Goal: Navigation & Orientation: Find specific page/section

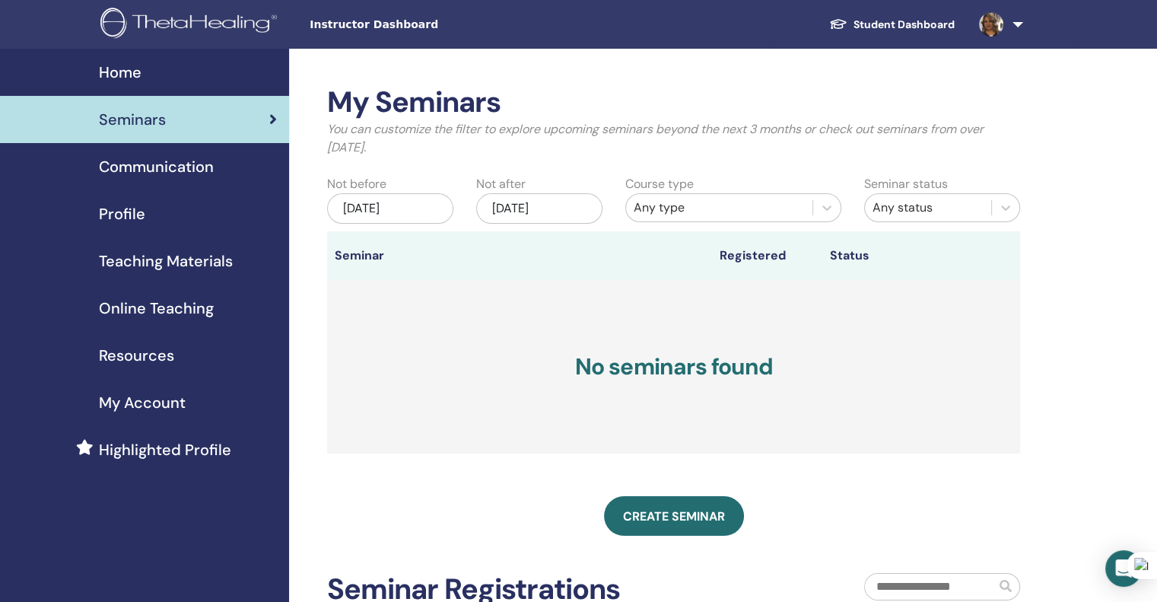
click at [193, 21] on img at bounding box center [191, 25] width 182 height 34
click at [994, 24] on img at bounding box center [991, 24] width 24 height 24
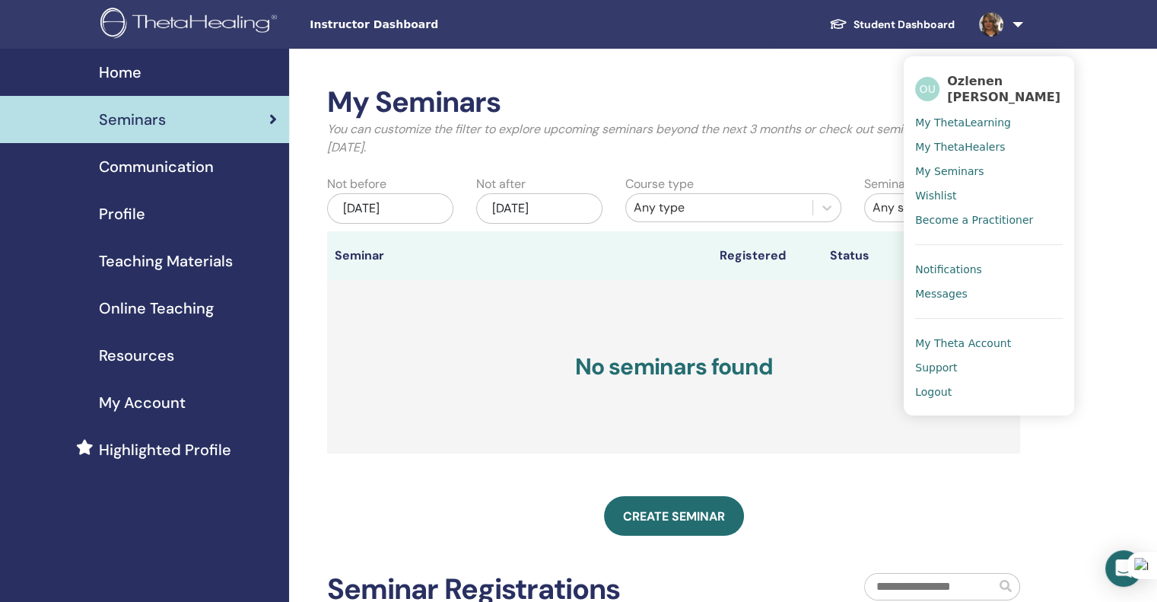
click at [965, 164] on span "My Seminars" at bounding box center [949, 171] width 68 height 14
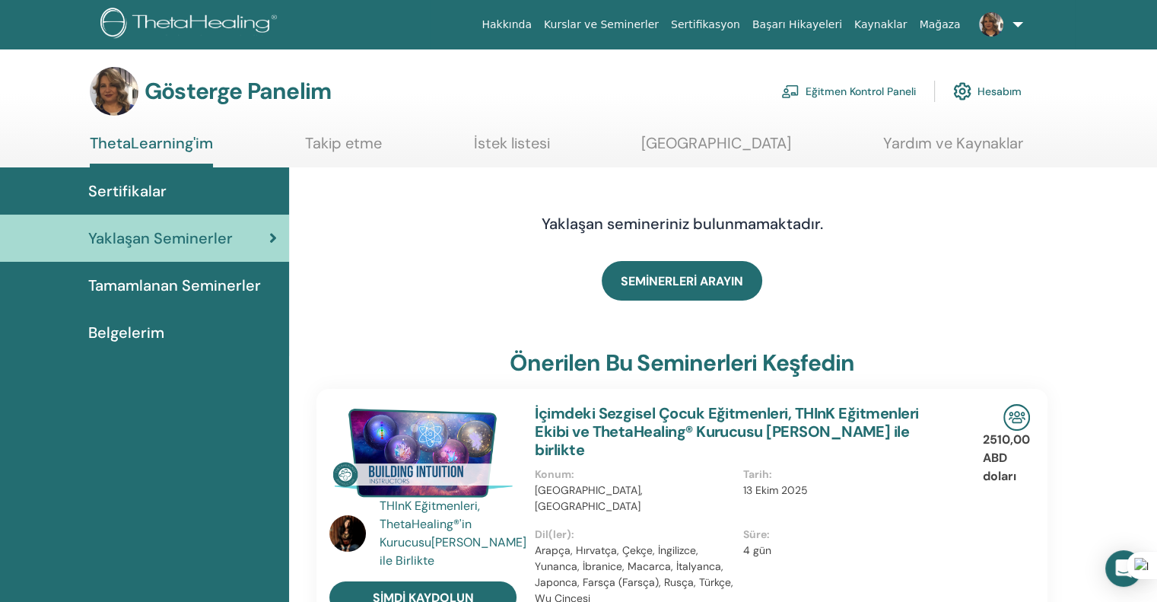
click at [850, 87] on font "Eğitmen Kontrol Paneli" at bounding box center [861, 92] width 110 height 14
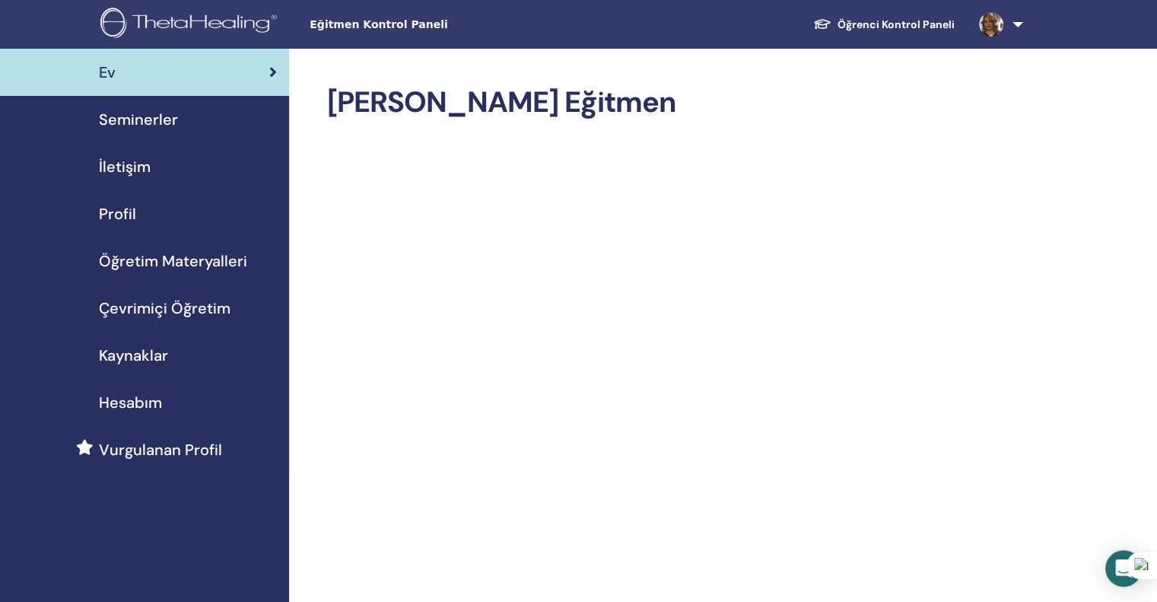
click at [147, 351] on font "Kaynaklar" at bounding box center [133, 355] width 69 height 20
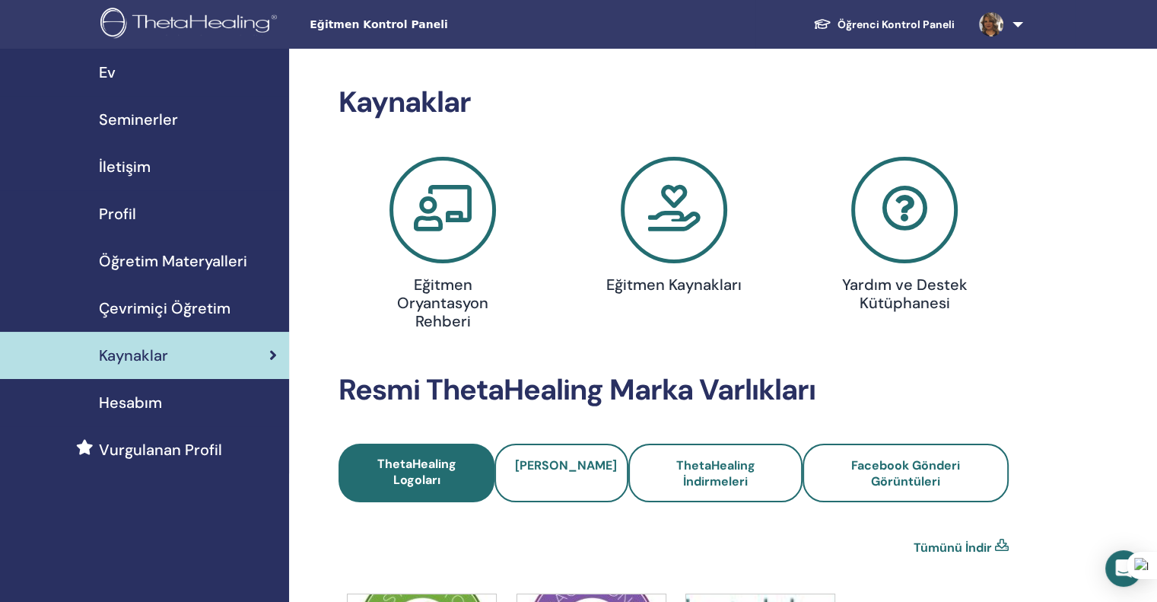
click at [162, 258] on font "Öğretim Materyalleri" at bounding box center [173, 261] width 148 height 20
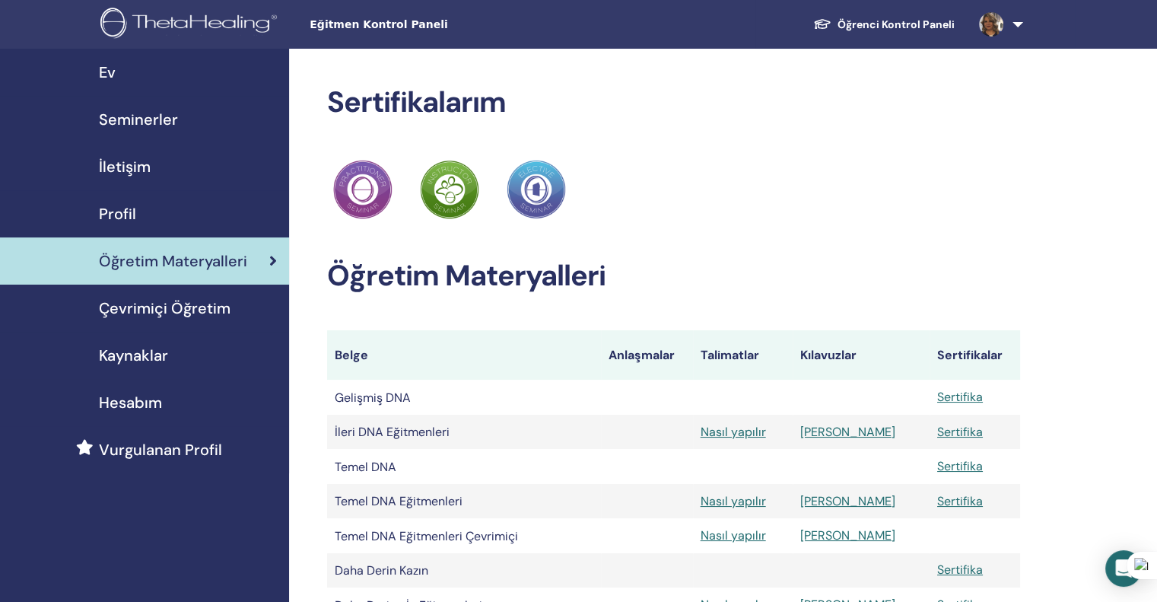
click at [196, 20] on img at bounding box center [191, 25] width 182 height 34
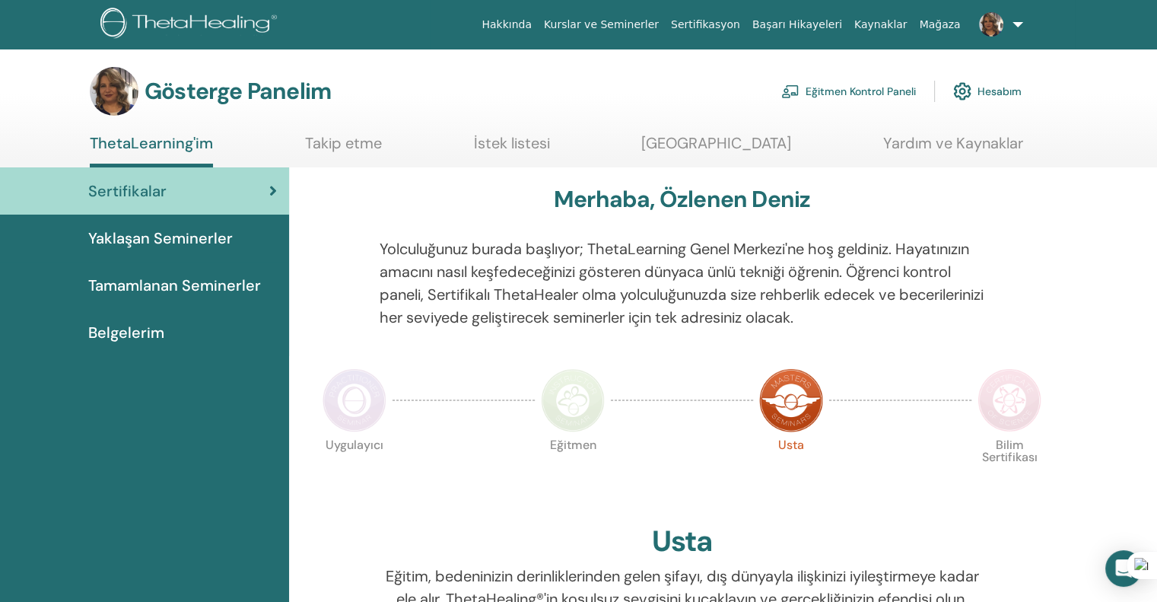
click at [989, 88] on font "Hesabım" at bounding box center [1000, 92] width 44 height 14
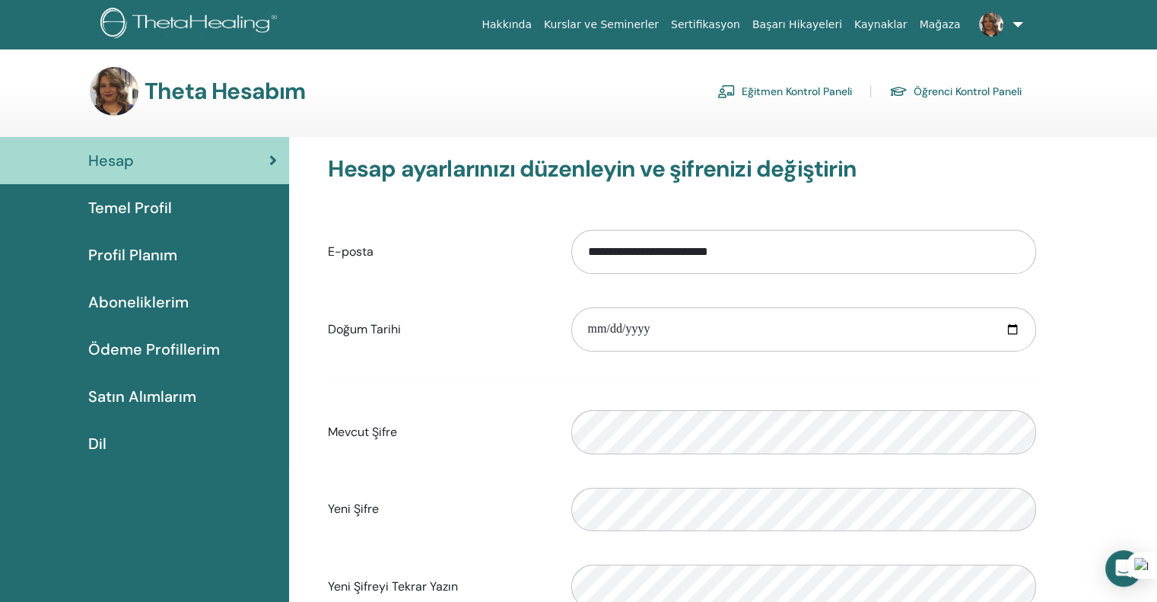
click at [129, 300] on font "Aboneliklerim" at bounding box center [138, 302] width 100 height 20
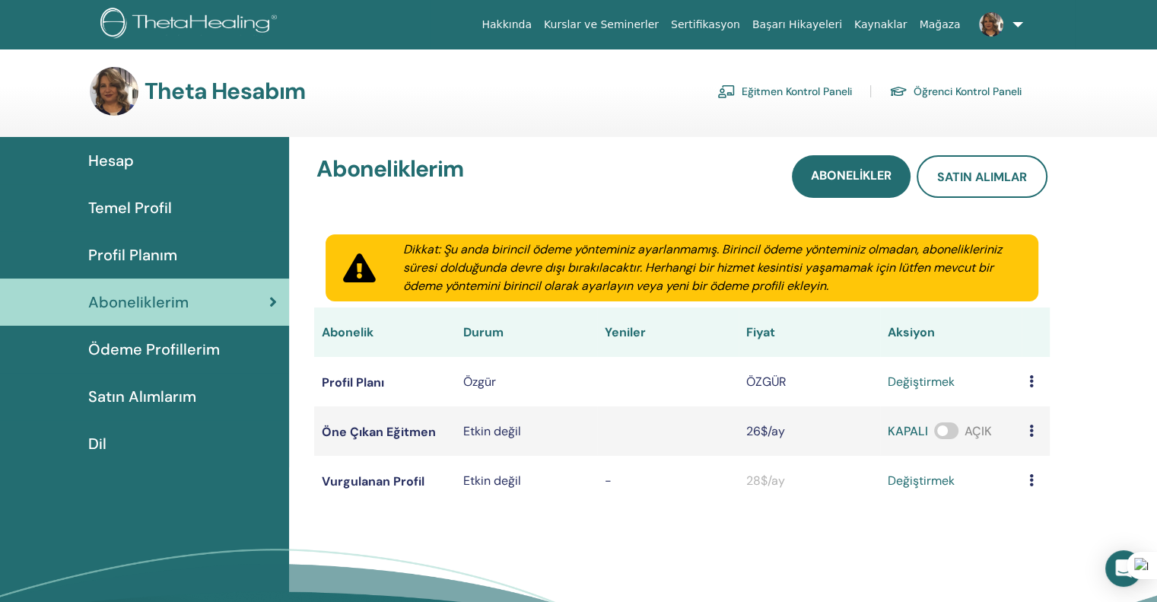
click at [134, 397] on font "Satın Alımlarım" at bounding box center [142, 396] width 108 height 20
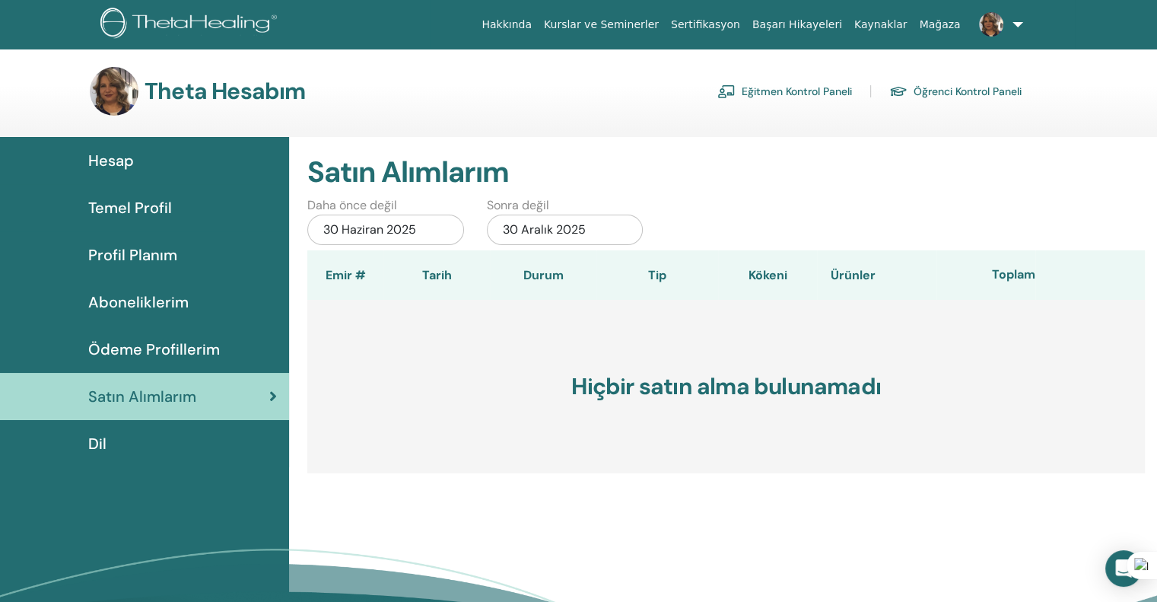
click at [816, 92] on font "Eğitmen Kontrol Paneli" at bounding box center [797, 92] width 110 height 14
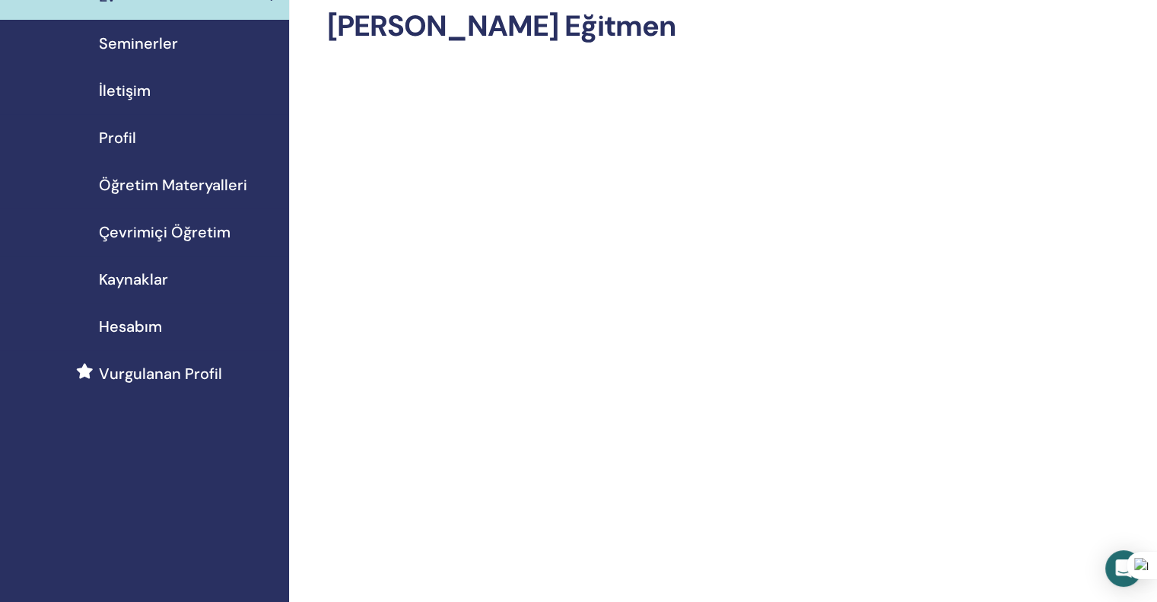
scroll to position [152, 0]
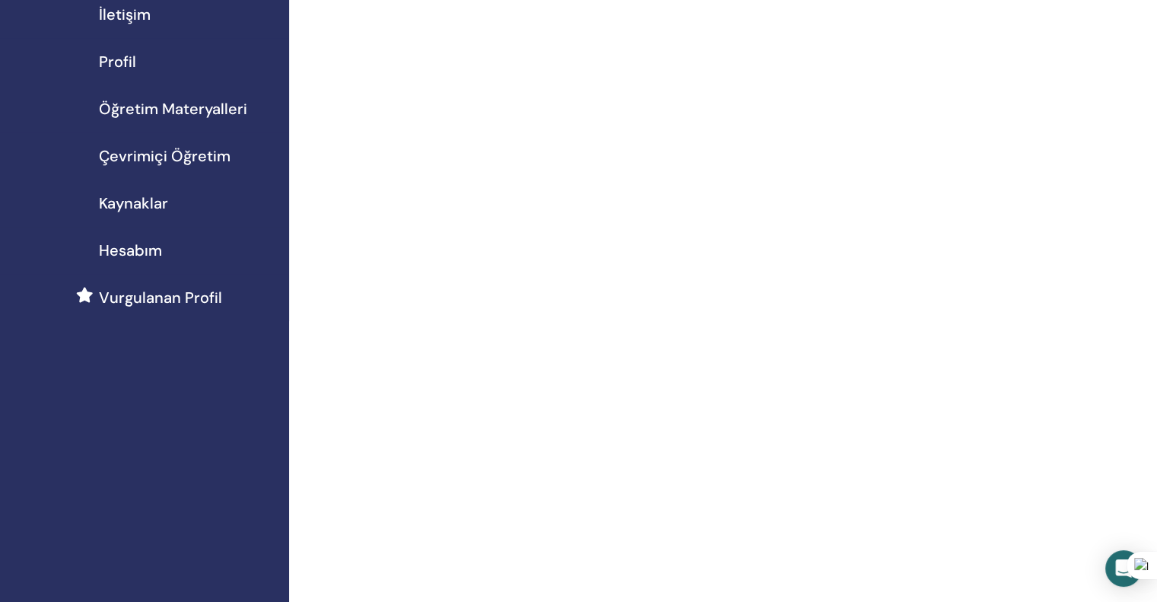
click at [140, 205] on font "Kaynaklar" at bounding box center [133, 203] width 69 height 20
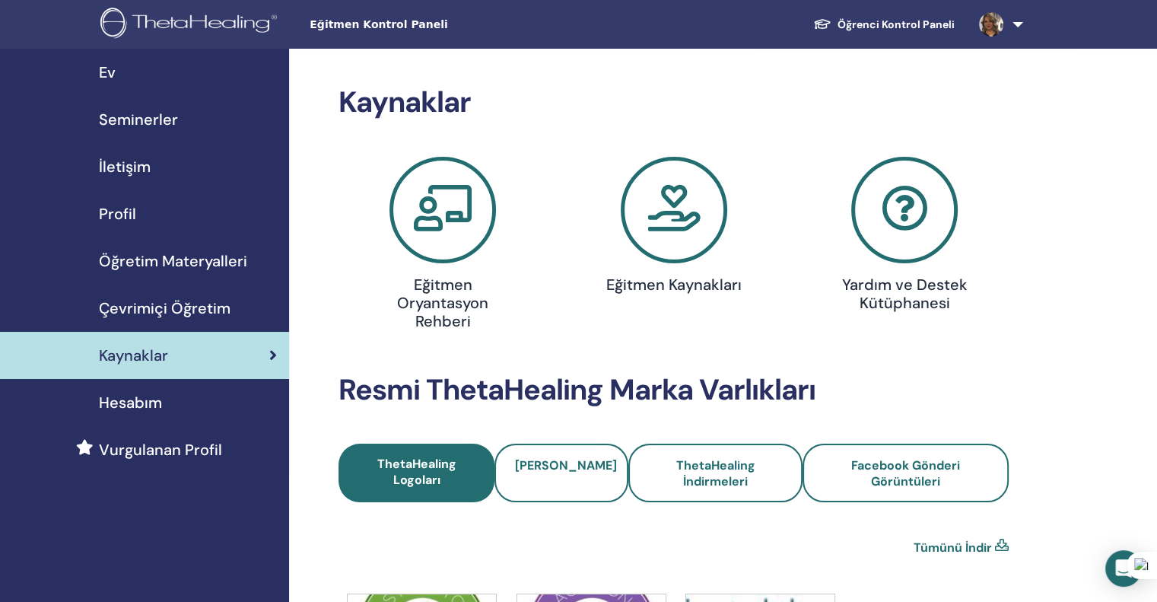
click at [161, 265] on font "Öğretim Materyalleri" at bounding box center [173, 261] width 148 height 20
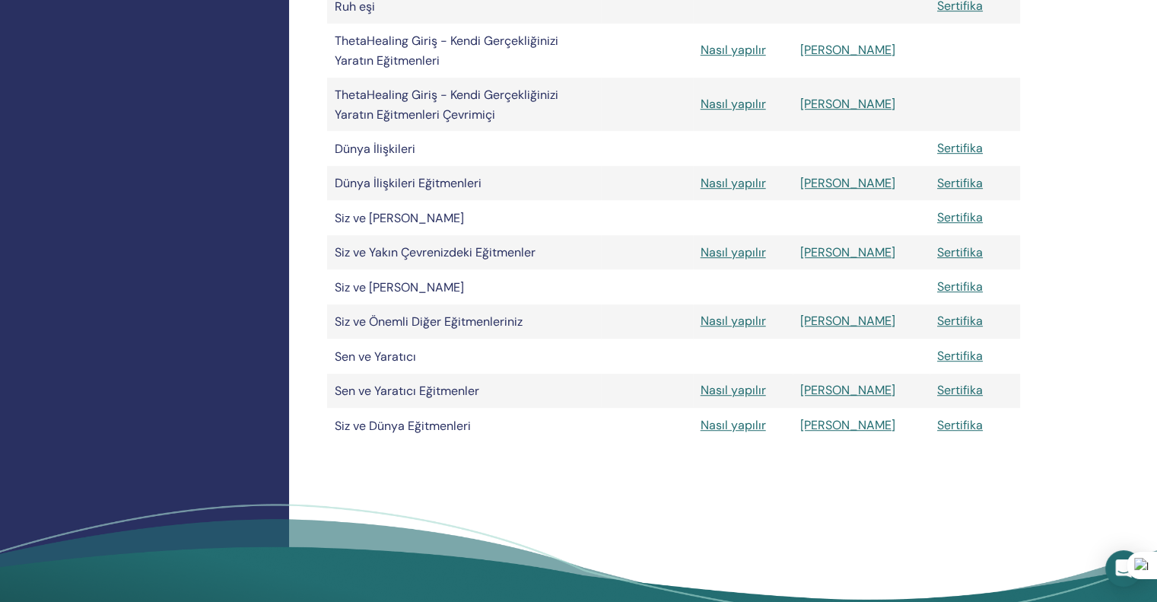
scroll to position [913, 0]
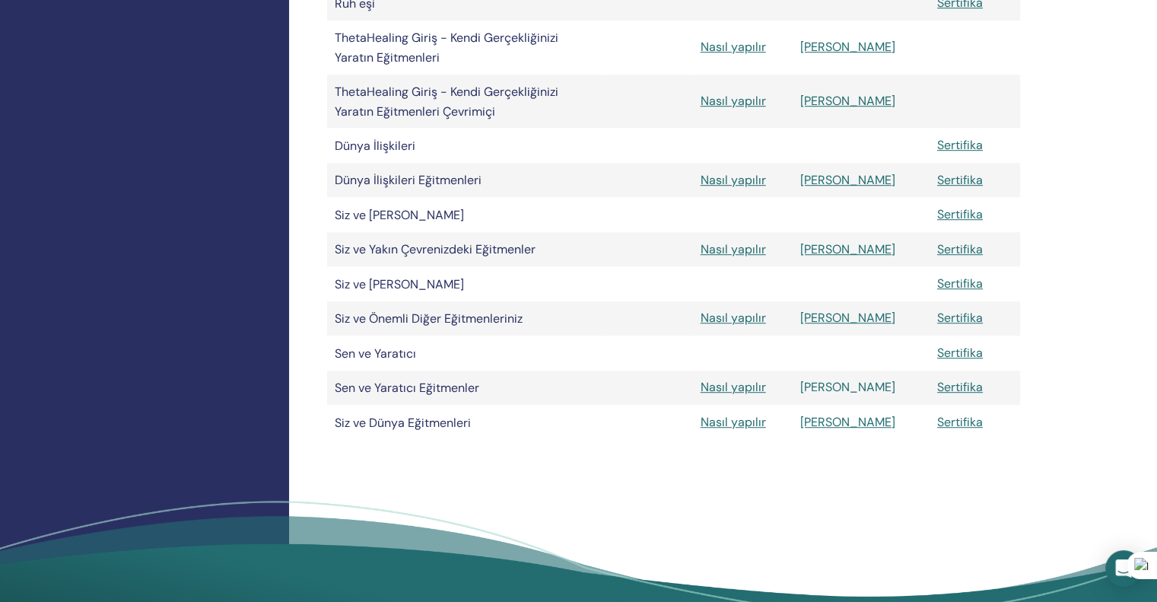
click at [847, 395] on font "[PERSON_NAME]" at bounding box center [847, 387] width 95 height 16
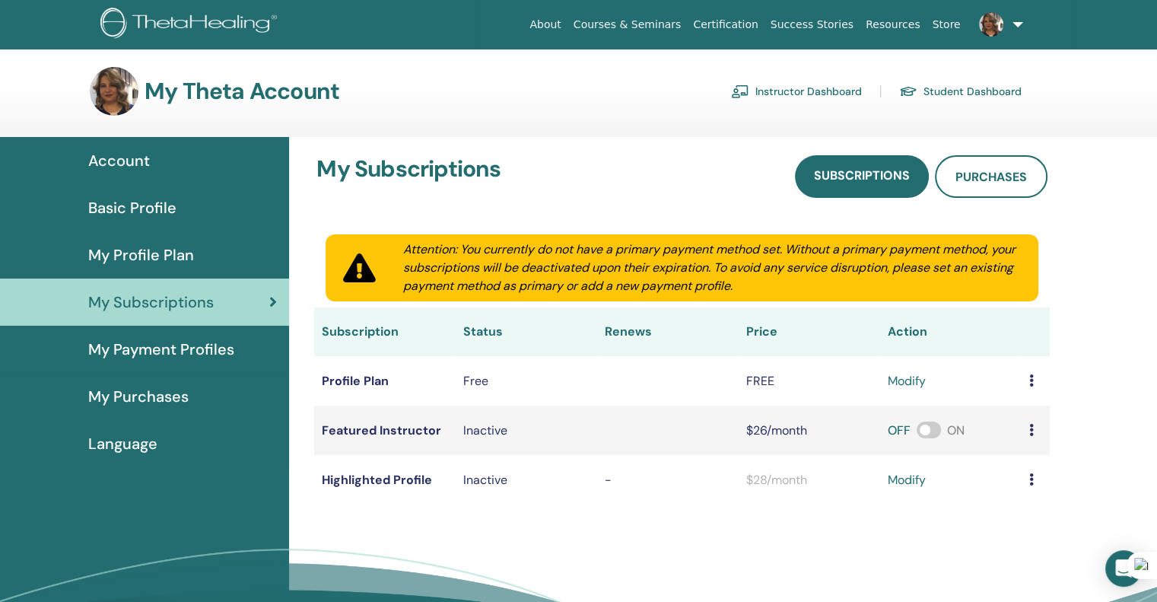
click at [1003, 20] on span at bounding box center [991, 23] width 37 height 12
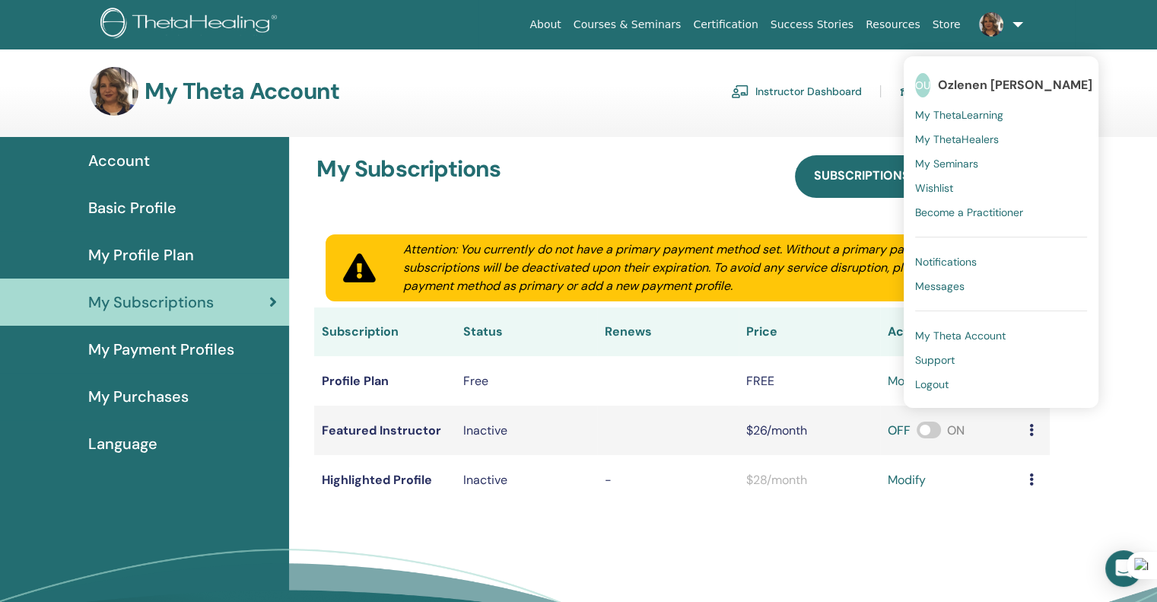
click at [968, 334] on span "My Theta Account" at bounding box center [960, 336] width 91 height 14
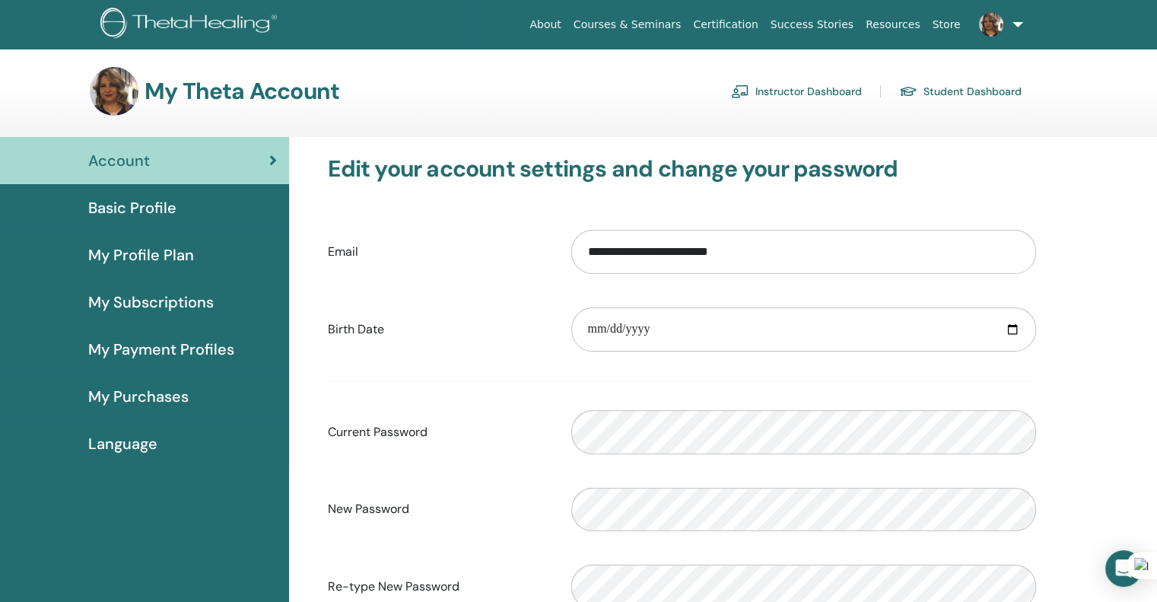
click at [142, 17] on img at bounding box center [191, 25] width 182 height 34
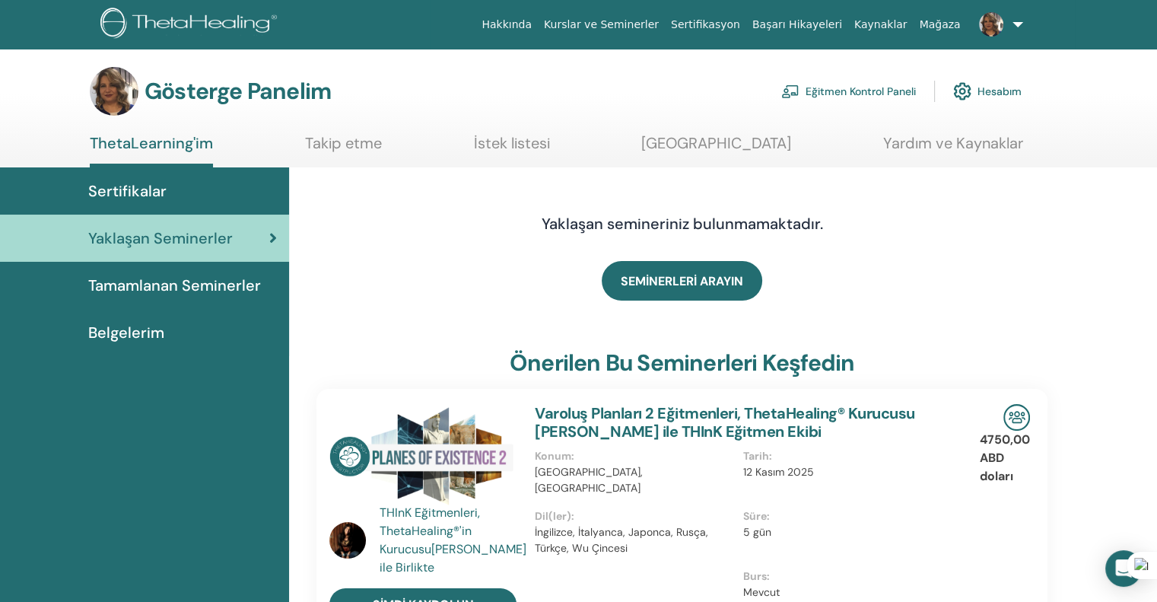
click at [176, 282] on font "Tamamlanan Seminerler" at bounding box center [174, 285] width 173 height 20
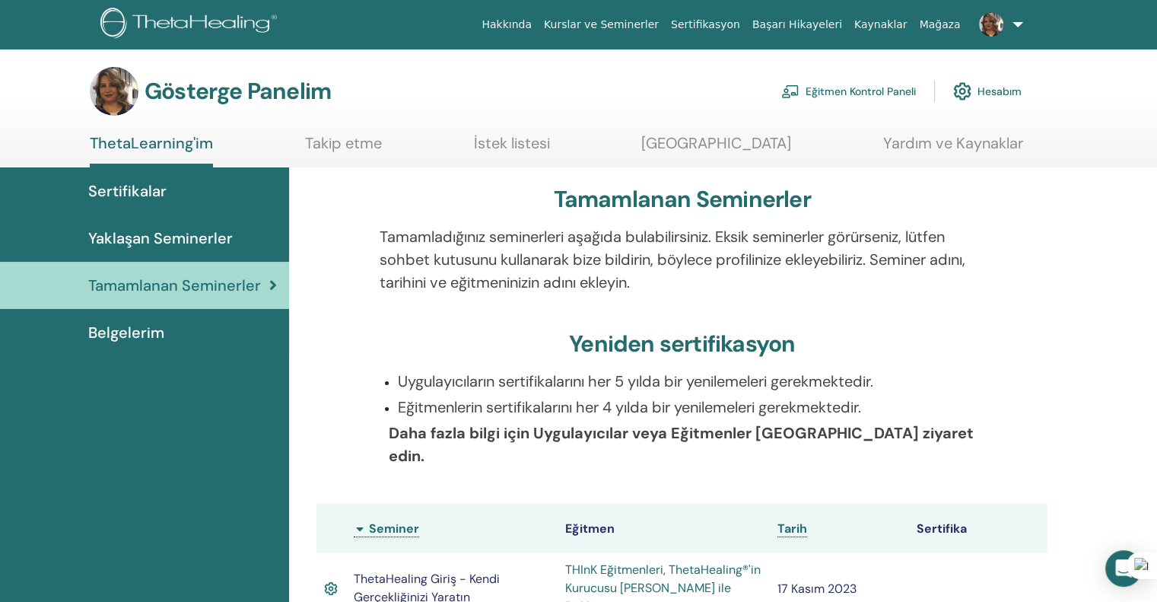
click at [143, 323] on font "Belgelerim" at bounding box center [126, 333] width 76 height 20
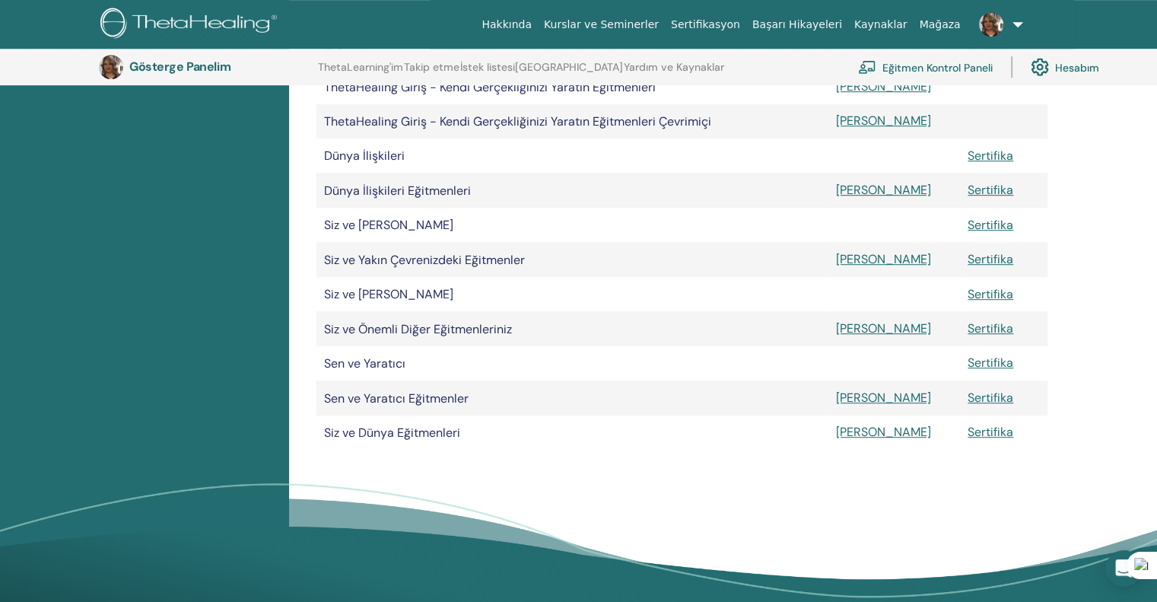
scroll to position [873, 0]
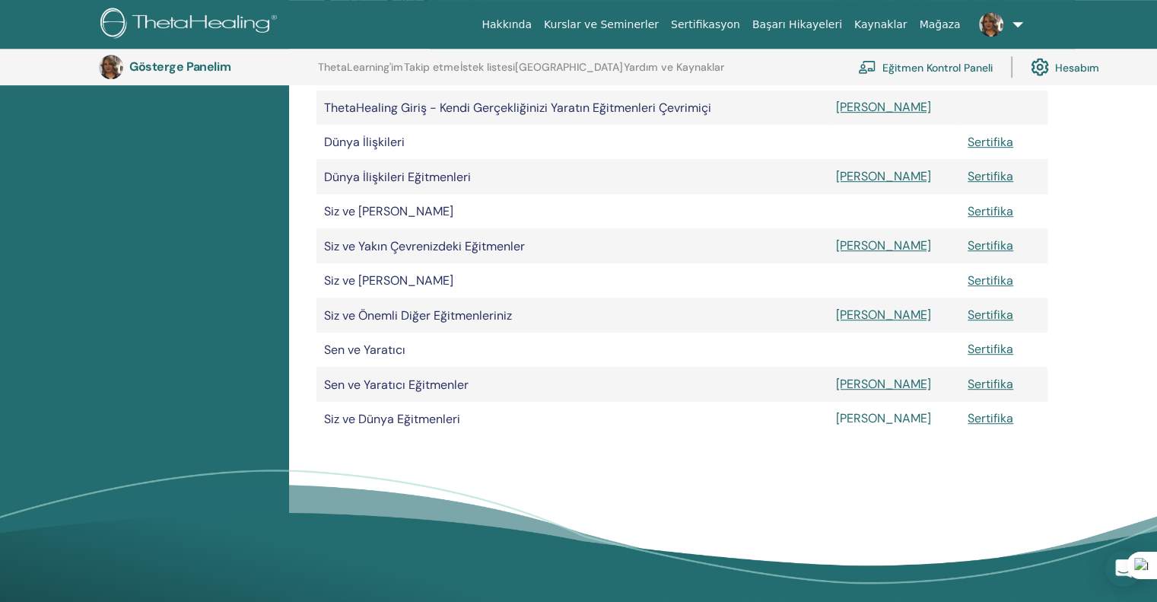
click at [845, 426] on font "[PERSON_NAME]" at bounding box center [883, 418] width 95 height 16
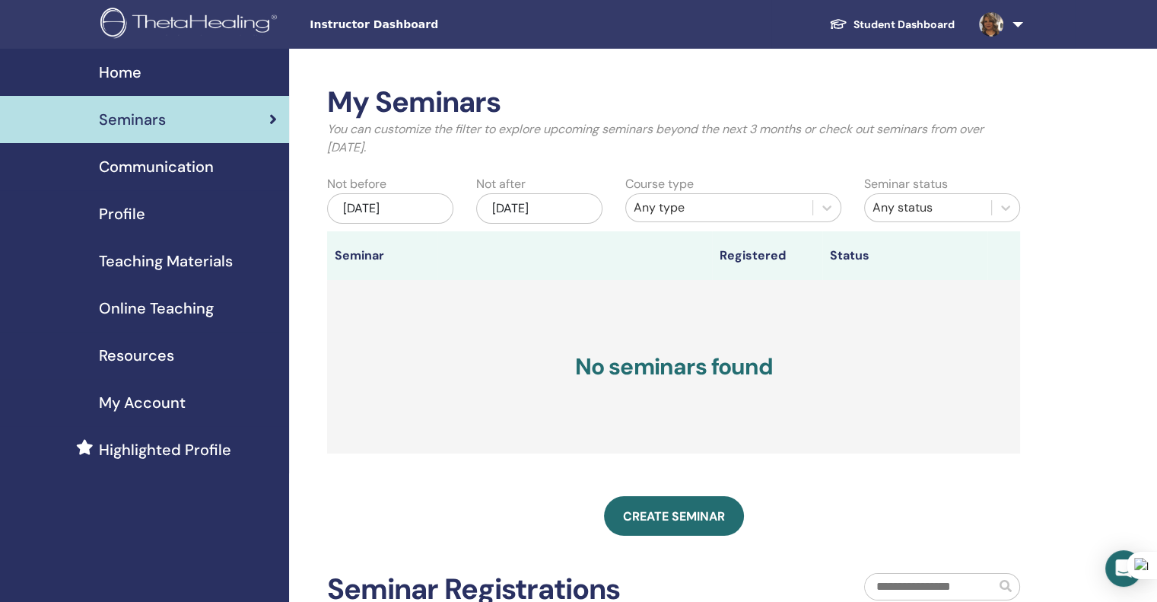
click at [167, 260] on span "Teaching Materials" at bounding box center [166, 261] width 134 height 23
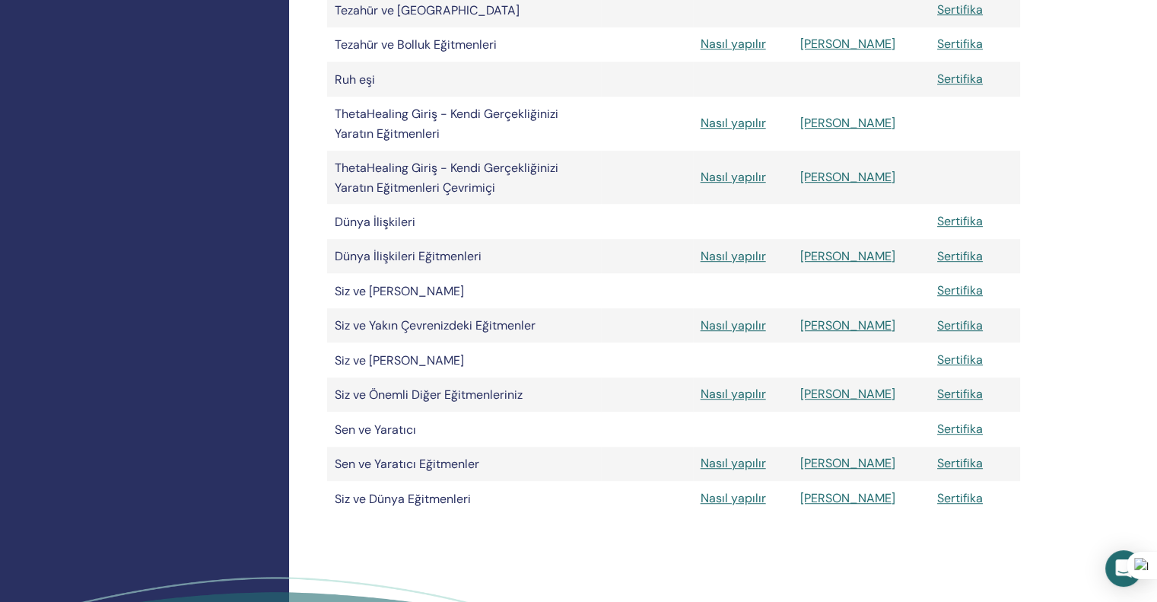
scroll to position [913, 0]
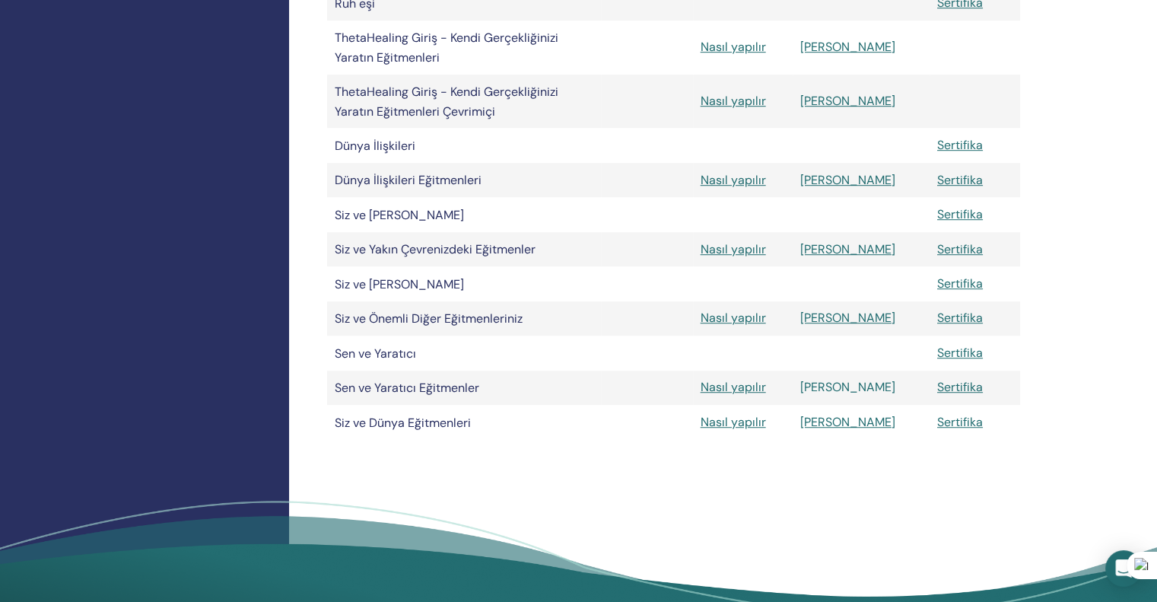
click at [847, 395] on font "Manuel" at bounding box center [847, 387] width 95 height 16
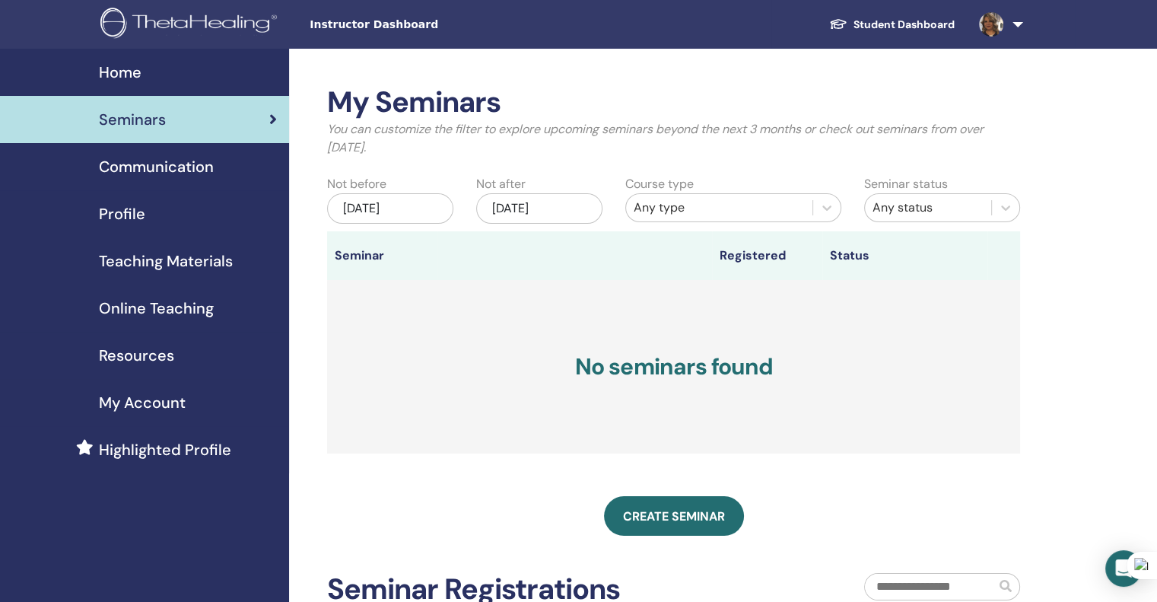
click at [163, 257] on span "Teaching Materials" at bounding box center [166, 261] width 134 height 23
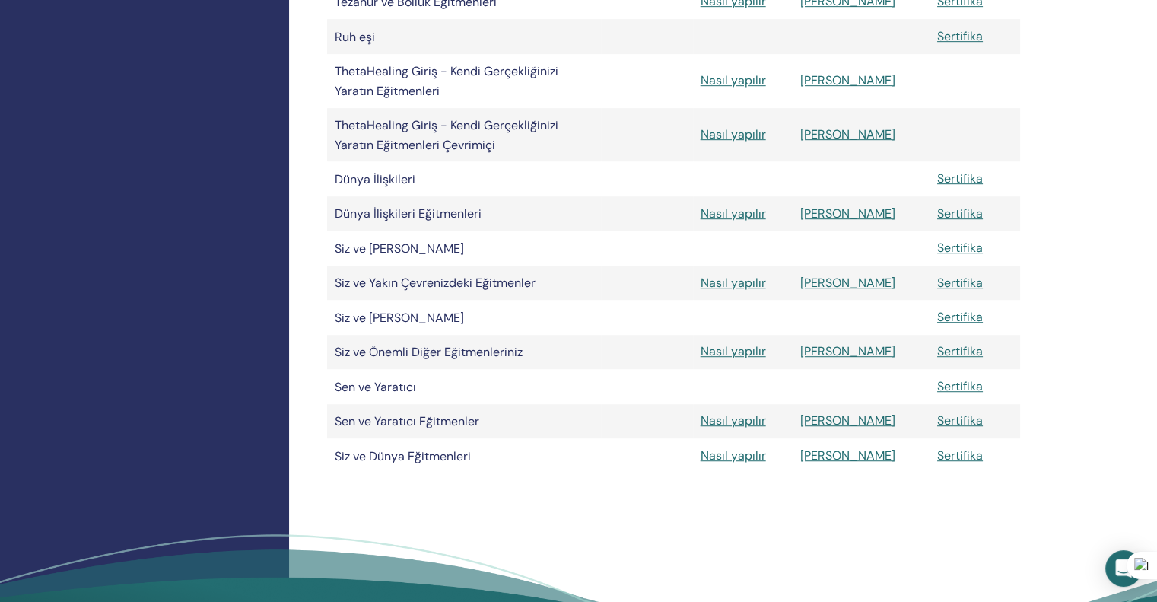
scroll to position [913, 0]
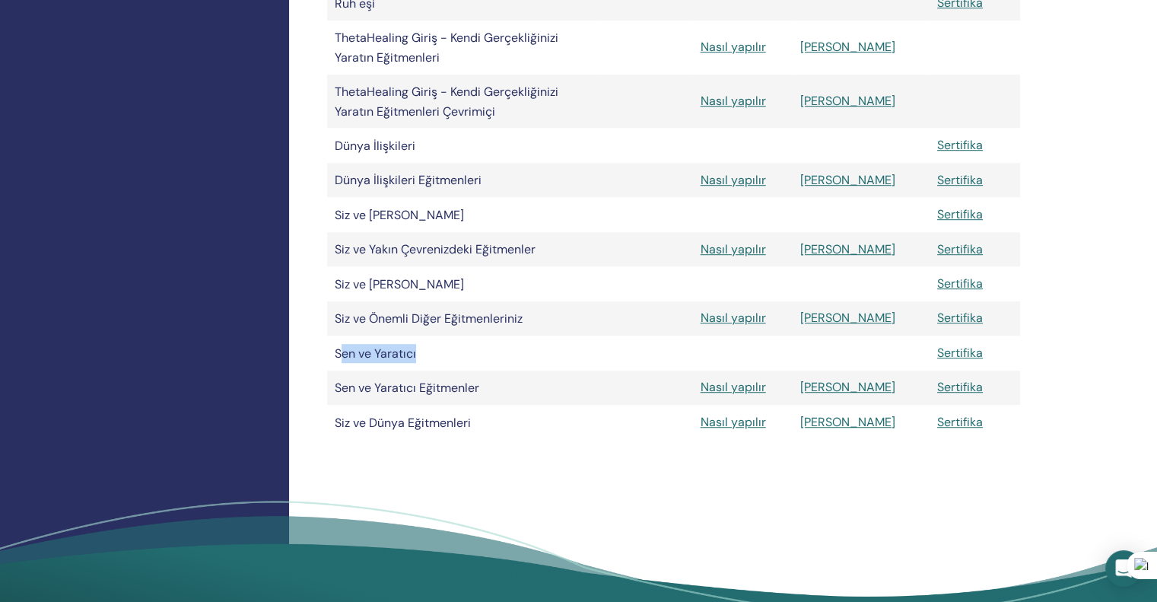
drag, startPoint x: 341, startPoint y: 376, endPoint x: 919, endPoint y: 368, distance: 578.2
click at [919, 368] on tr "Sen ve Yaratıcı Sertifika" at bounding box center [673, 352] width 693 height 34
click at [335, 223] on font "Siz ve [PERSON_NAME]" at bounding box center [399, 215] width 129 height 16
drag, startPoint x: 773, startPoint y: 229, endPoint x: 965, endPoint y: 227, distance: 191.7
click at [965, 227] on tr "Siz ve Yakın Çevreniz Sertifika" at bounding box center [673, 214] width 693 height 34
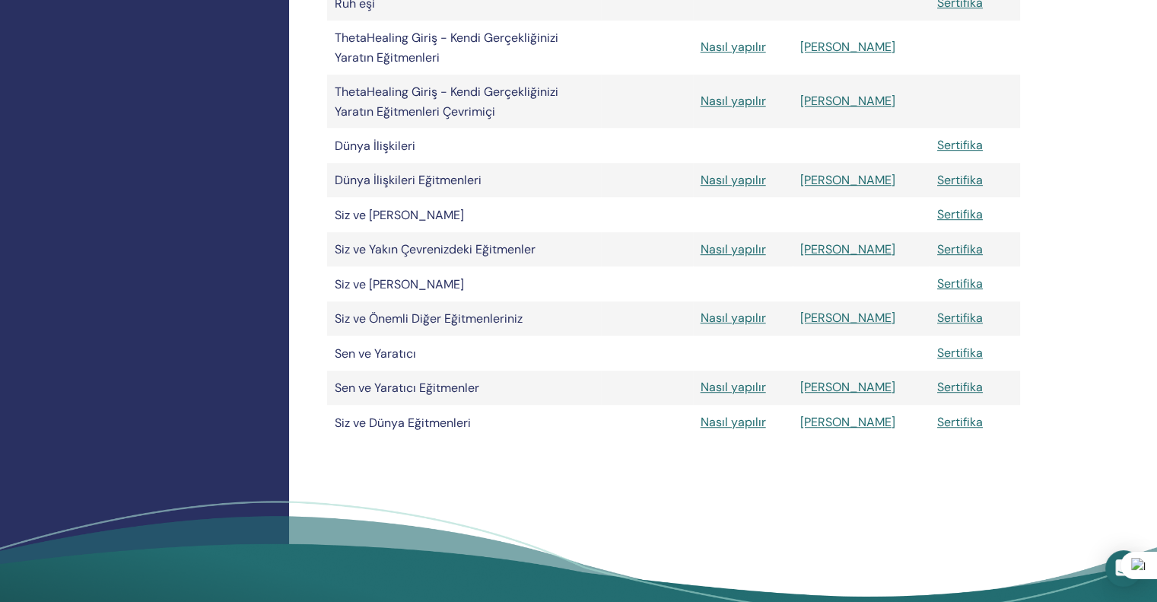
click at [793, 231] on td at bounding box center [743, 214] width 100 height 34
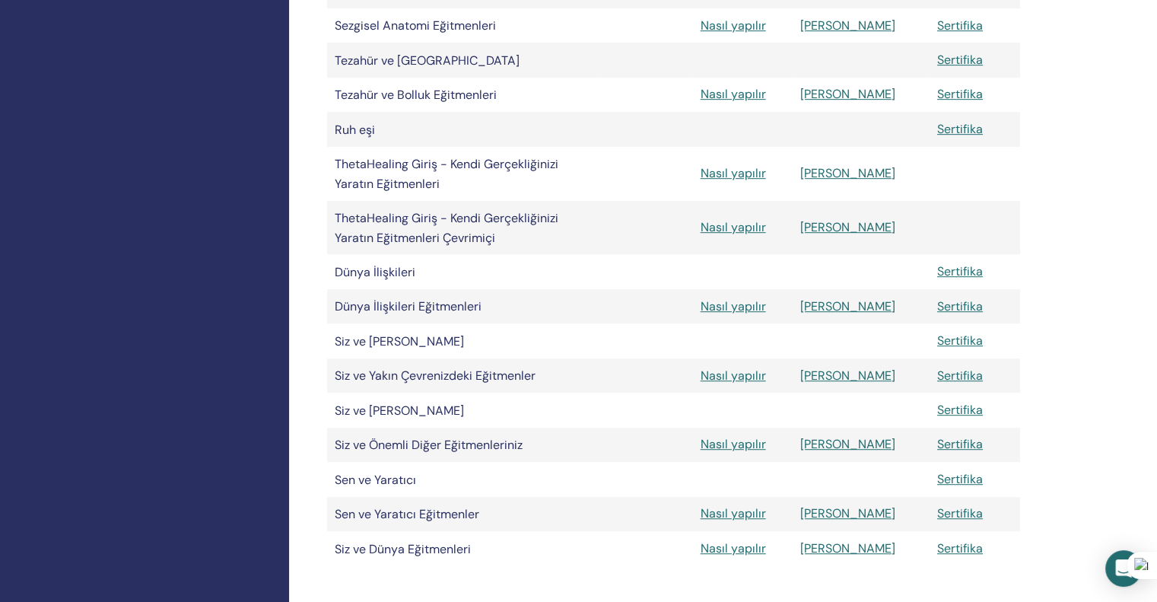
scroll to position [761, 0]
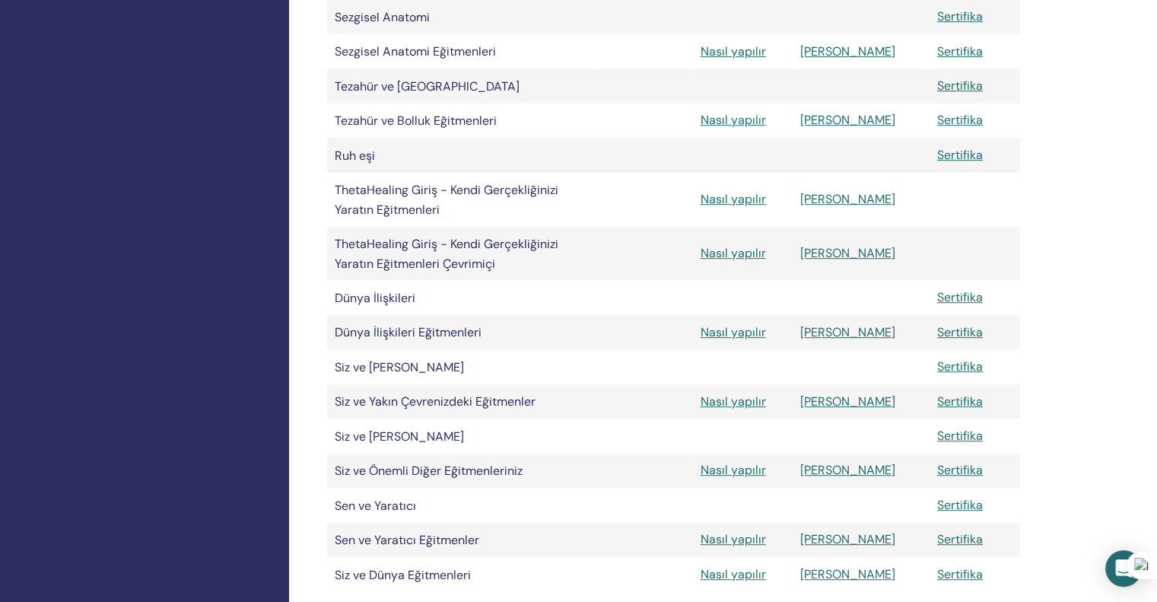
click at [854, 166] on td at bounding box center [861, 155] width 137 height 34
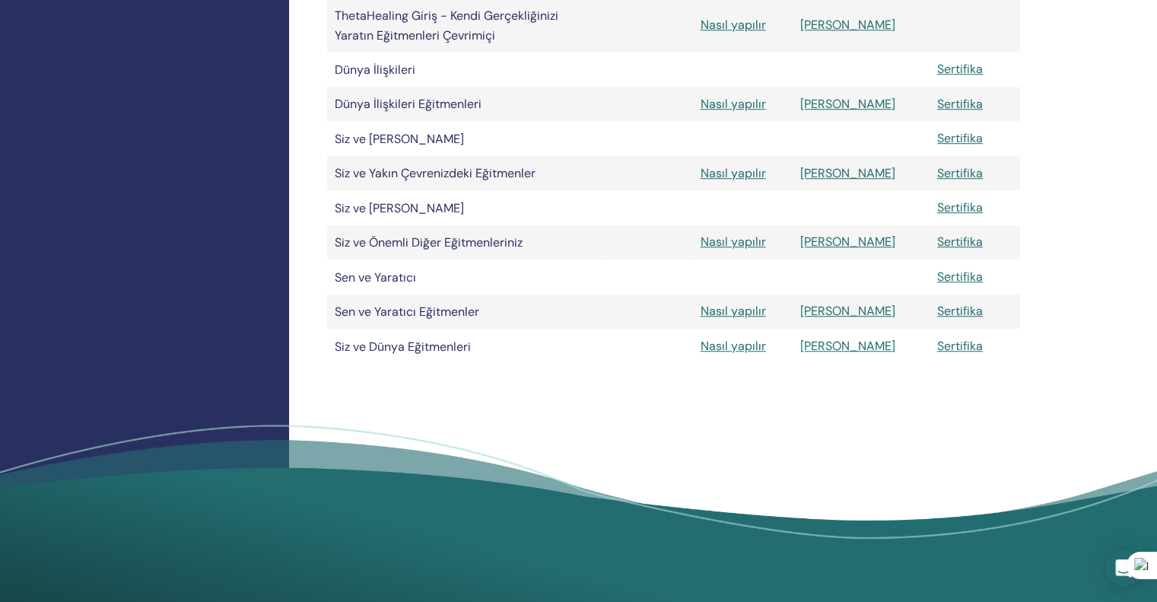
scroll to position [989, 0]
click at [942, 215] on font "Sertifika" at bounding box center [960, 207] width 46 height 16
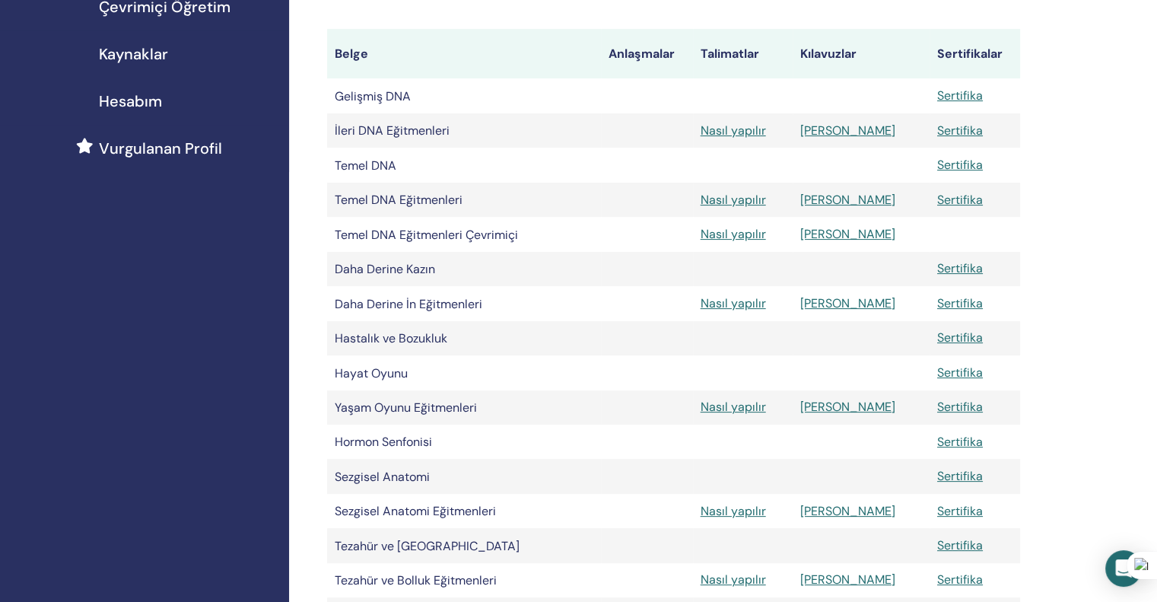
scroll to position [0, 0]
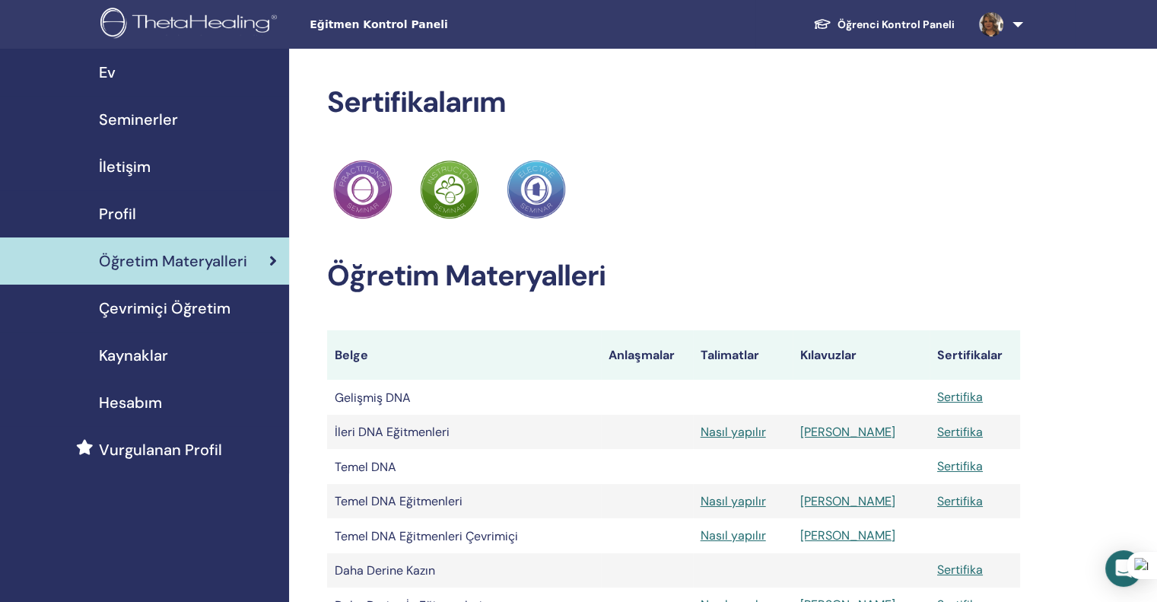
click at [900, 17] on font "Öğrenci Kontrol Paneli" at bounding box center [896, 24] width 117 height 14
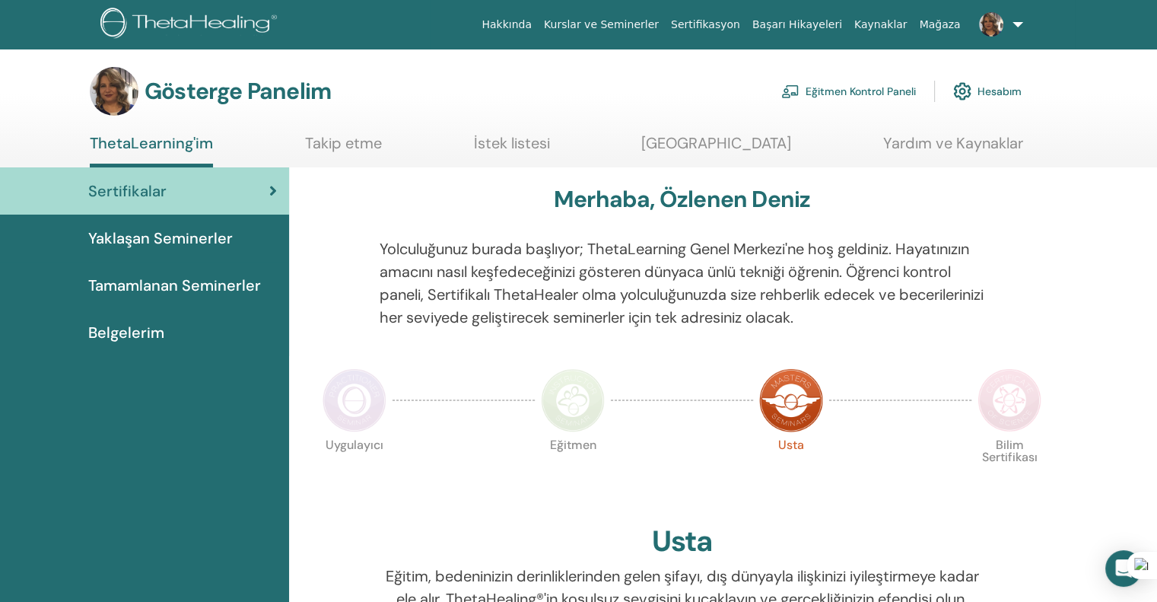
click at [891, 24] on font "Kaynaklar" at bounding box center [880, 24] width 53 height 12
drag, startPoint x: 562, startPoint y: 197, endPoint x: 901, endPoint y: 202, distance: 339.3
click at [901, 202] on div "Merhaba, Özlenen Deniz" at bounding box center [681, 202] width 731 height 33
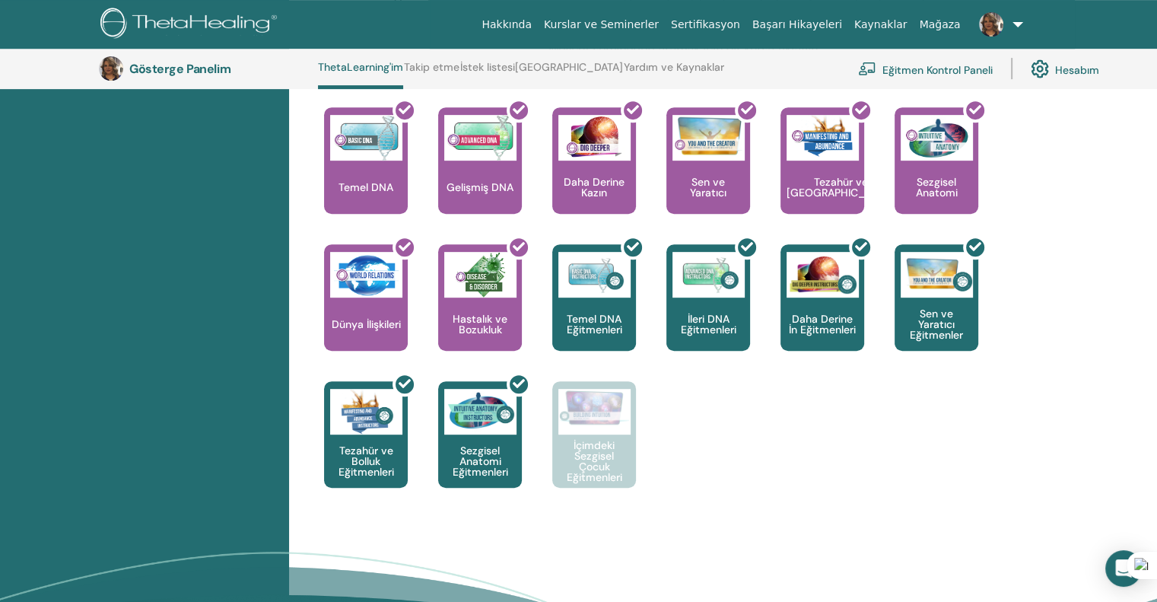
scroll to position [648, 0]
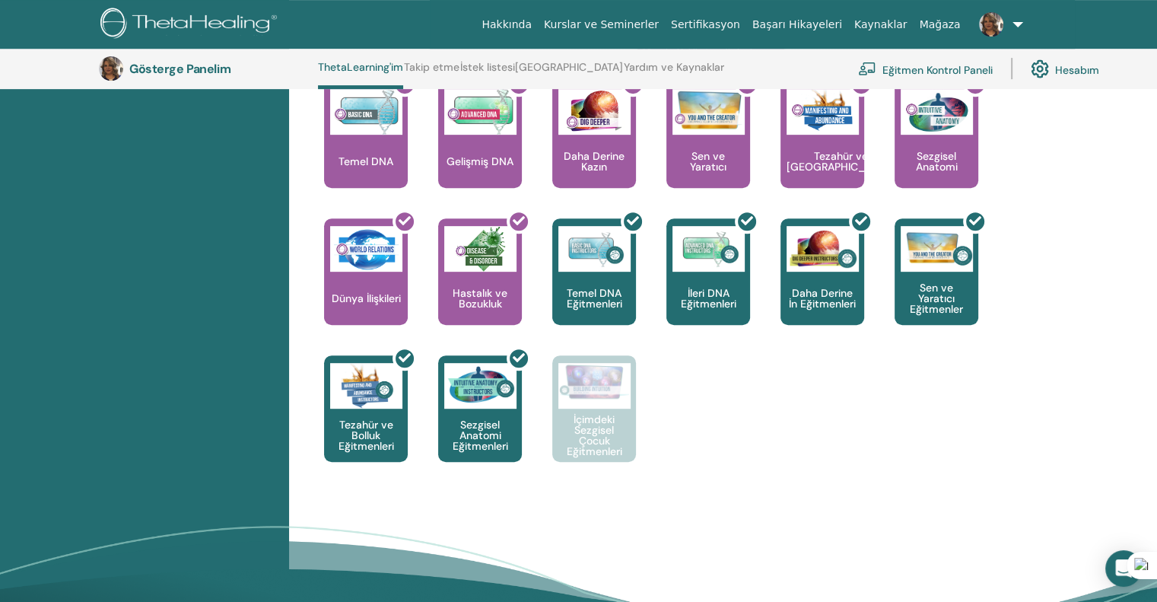
click at [691, 168] on div at bounding box center [718, 140] width 84 height 137
click at [717, 148] on div at bounding box center [718, 140] width 84 height 137
click at [695, 191] on div at bounding box center [718, 140] width 84 height 137
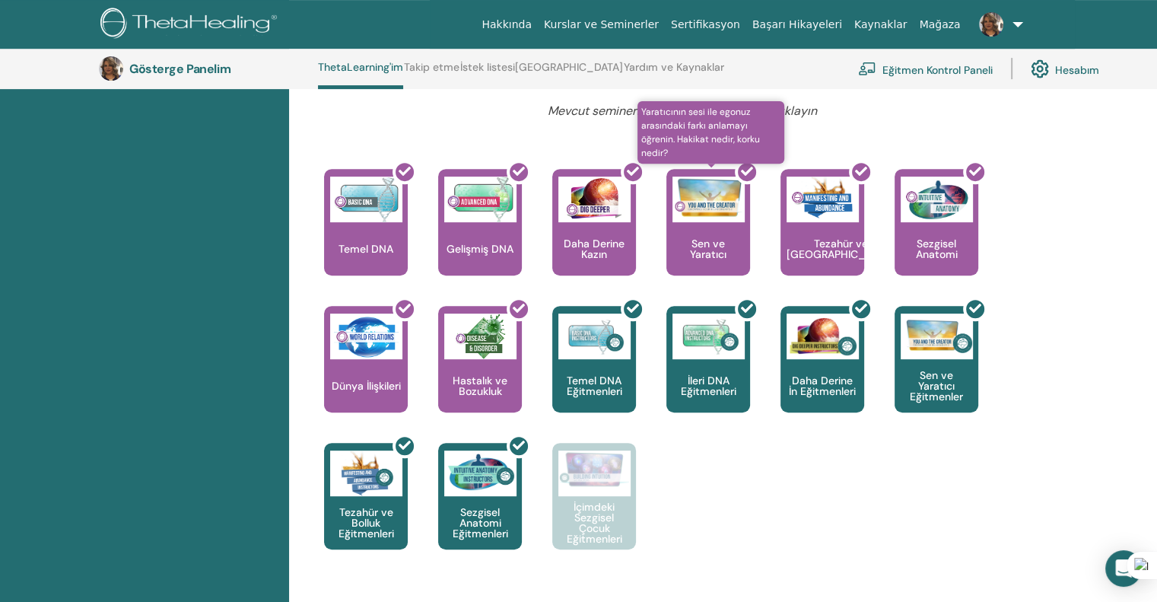
scroll to position [496, 0]
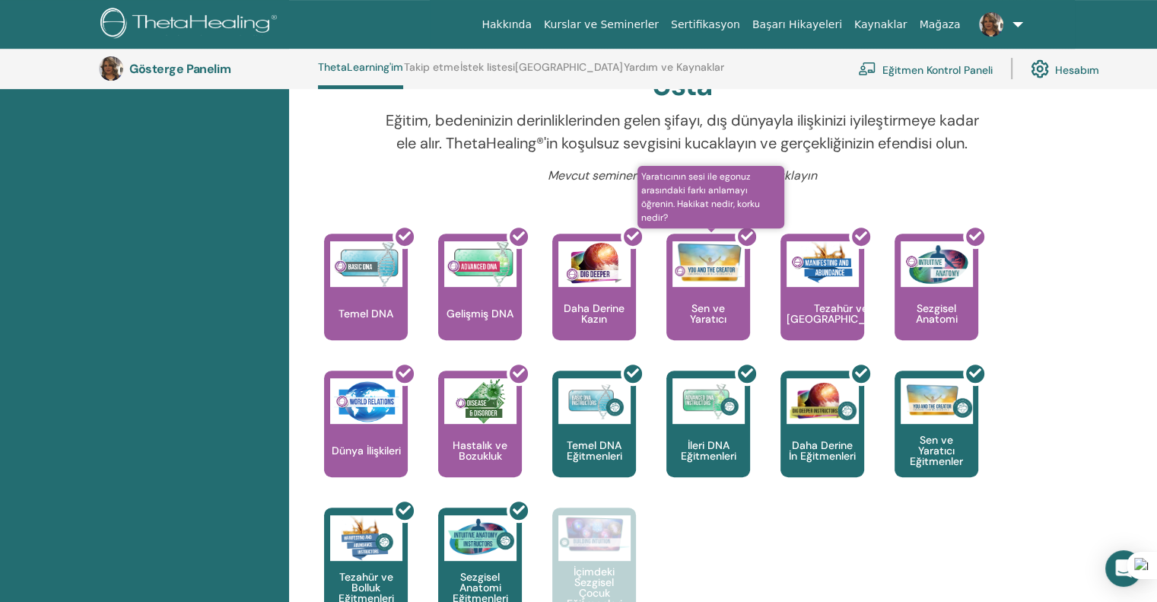
click at [746, 242] on icon at bounding box center [747, 236] width 12 height 12
click at [711, 291] on div at bounding box center [718, 292] width 84 height 137
click at [699, 304] on div at bounding box center [718, 292] width 84 height 137
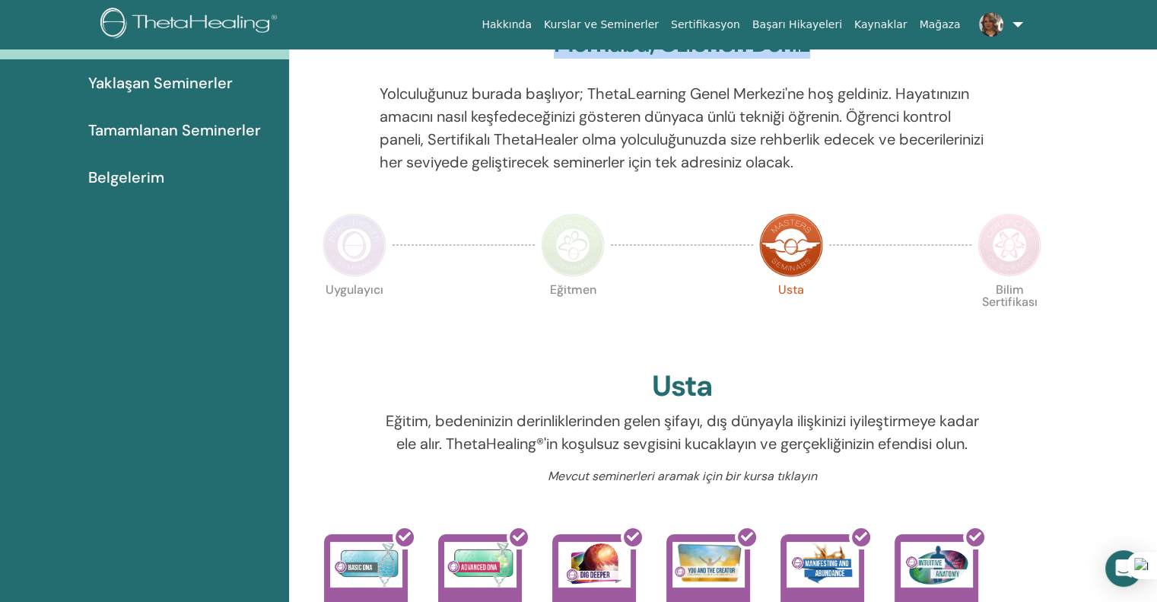
scroll to position [0, 0]
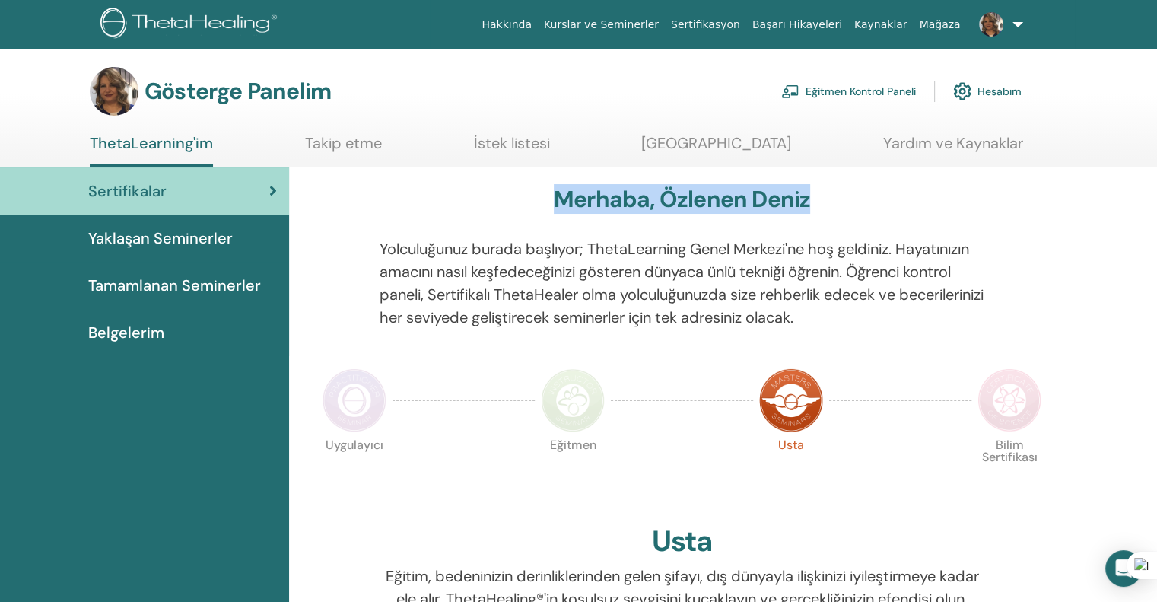
click at [119, 334] on font "Belgelerim" at bounding box center [126, 333] width 76 height 20
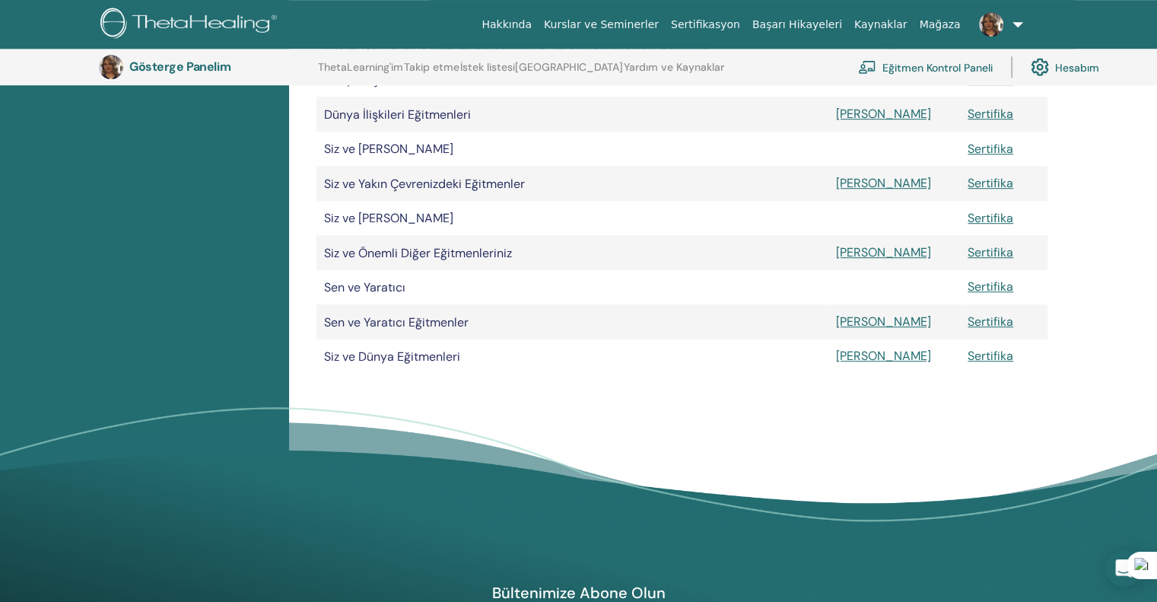
scroll to position [949, 0]
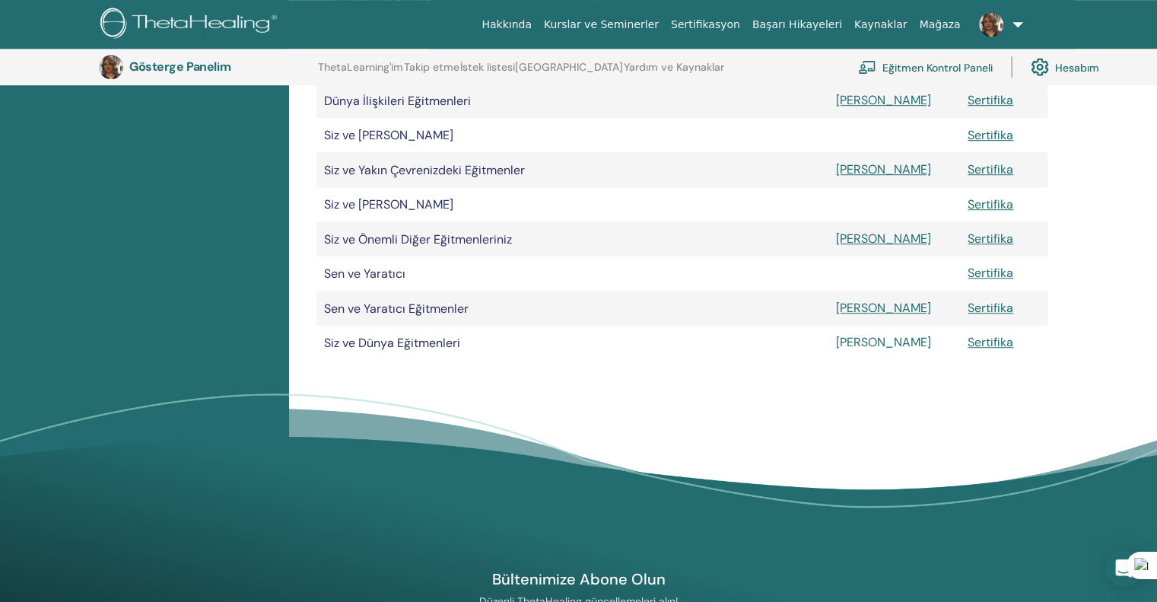
click at [845, 350] on font "[PERSON_NAME]" at bounding box center [883, 342] width 95 height 16
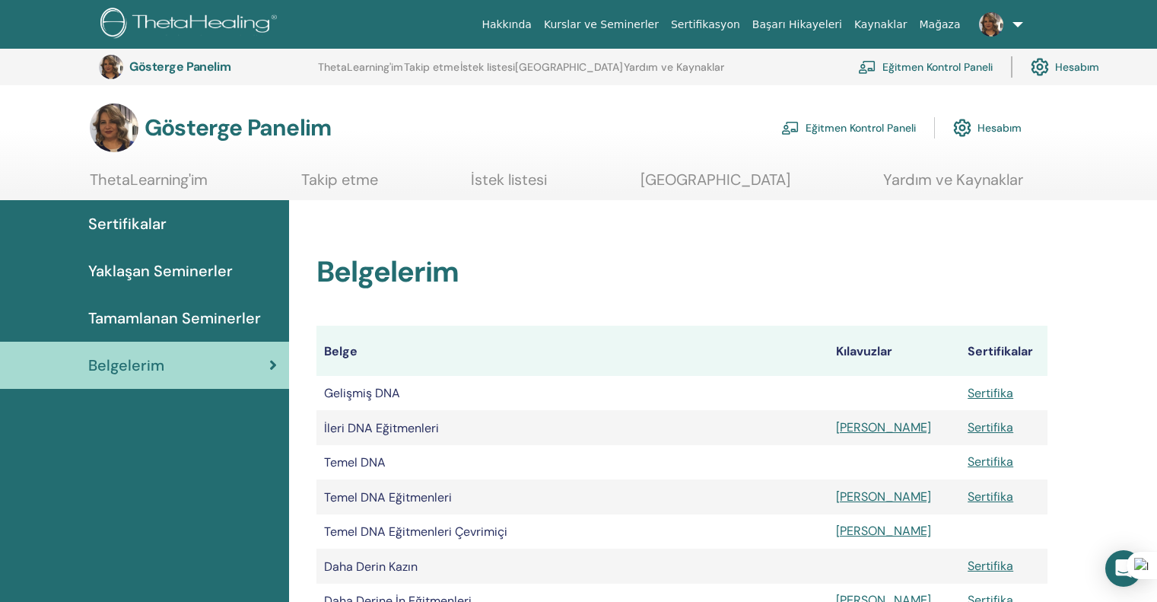
scroll to position [949, 0]
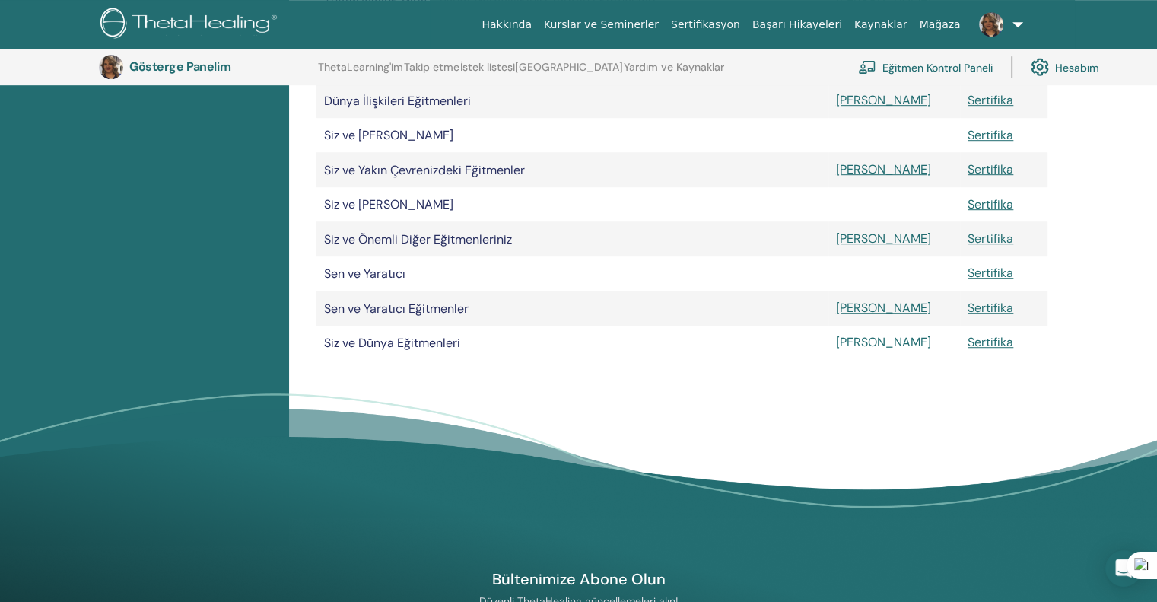
click at [855, 350] on font "[PERSON_NAME]" at bounding box center [883, 342] width 95 height 16
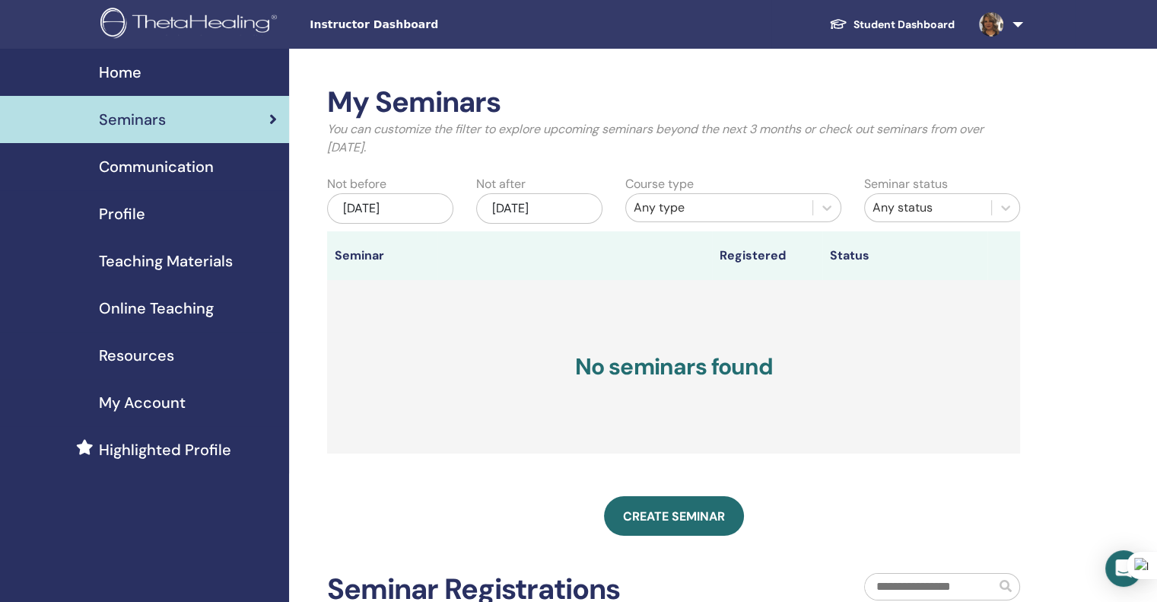
click at [145, 261] on span "Teaching Materials" at bounding box center [166, 261] width 134 height 23
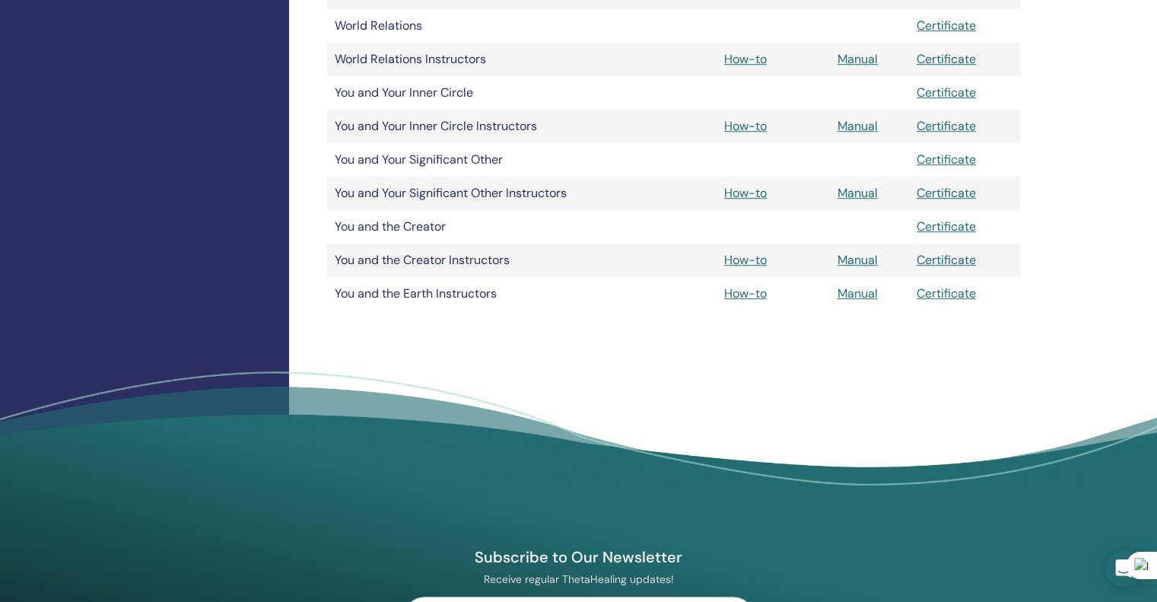
scroll to position [989, 0]
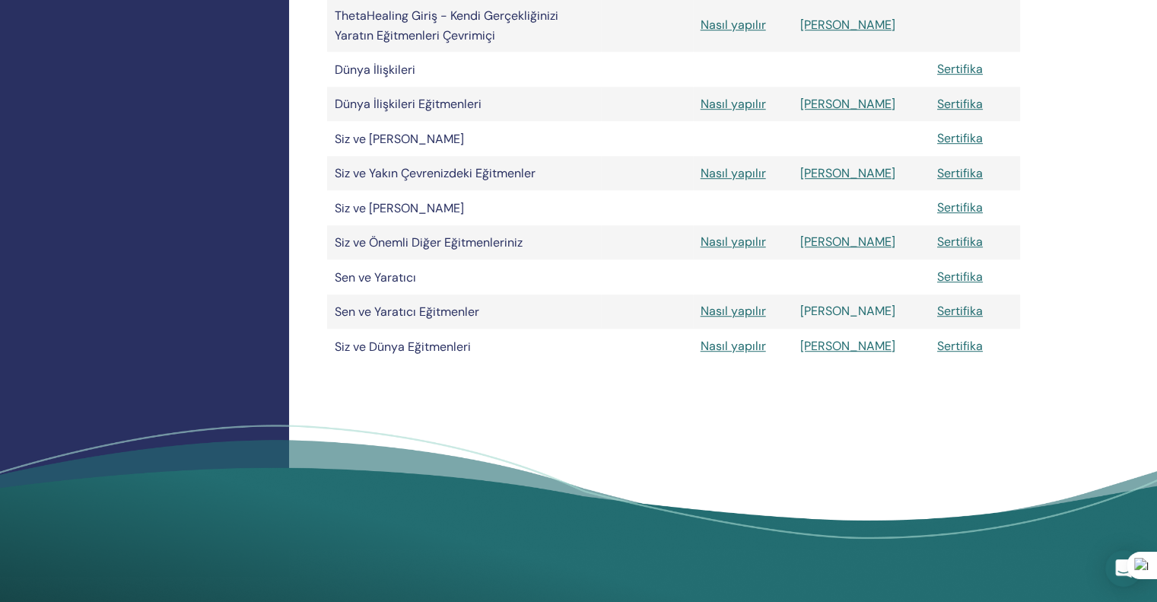
click at [853, 319] on font "[PERSON_NAME]" at bounding box center [847, 311] width 95 height 16
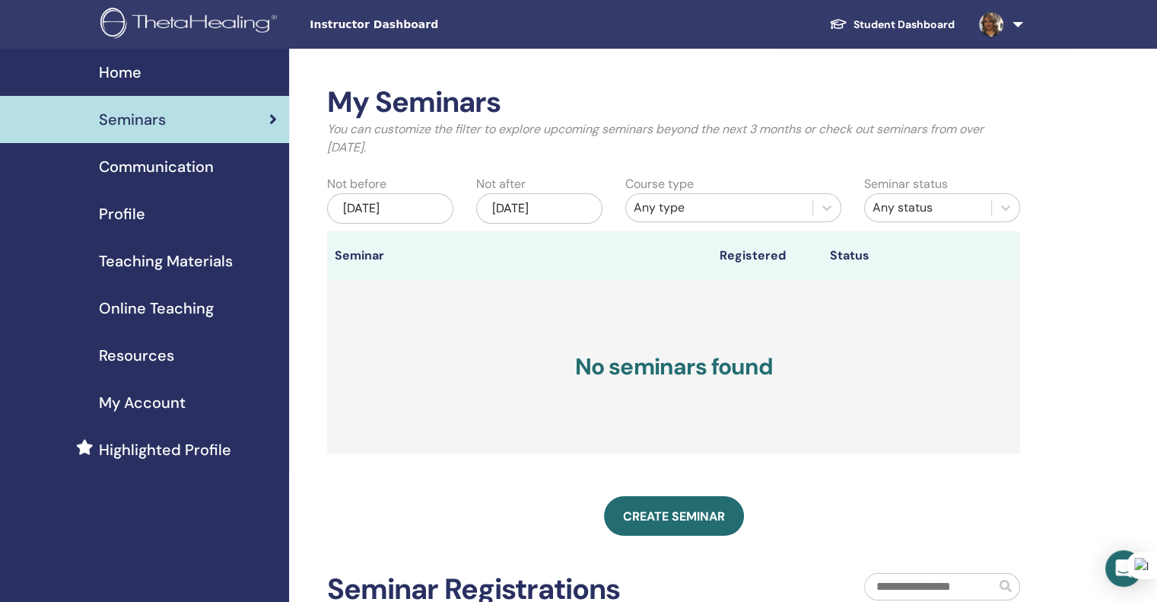
click at [135, 400] on span "My Account" at bounding box center [142, 402] width 87 height 23
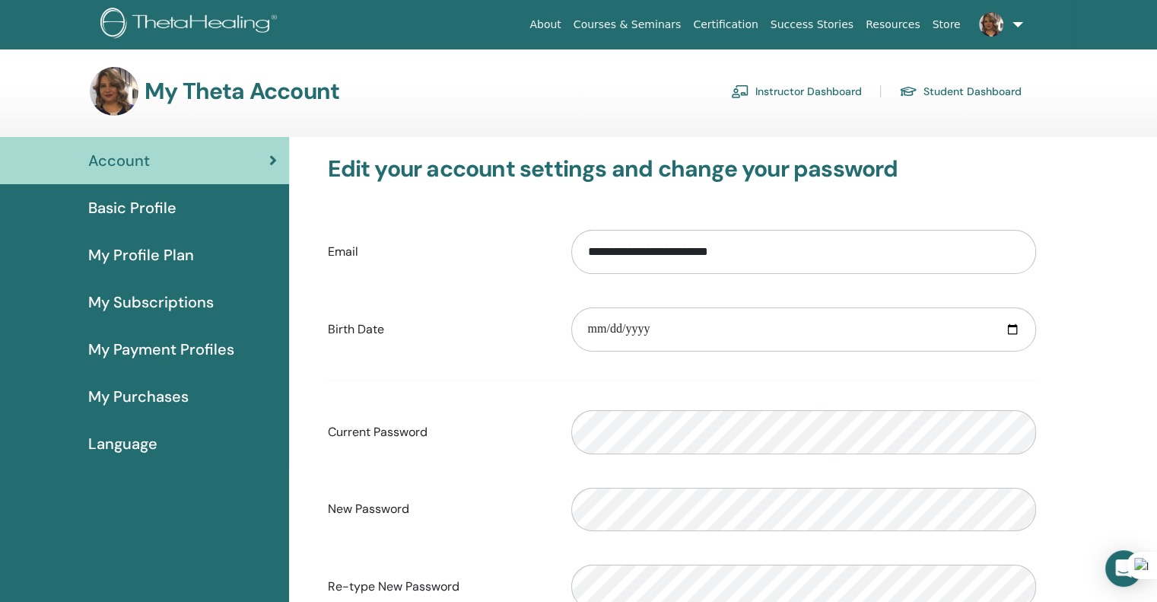
click span "My Purchases"
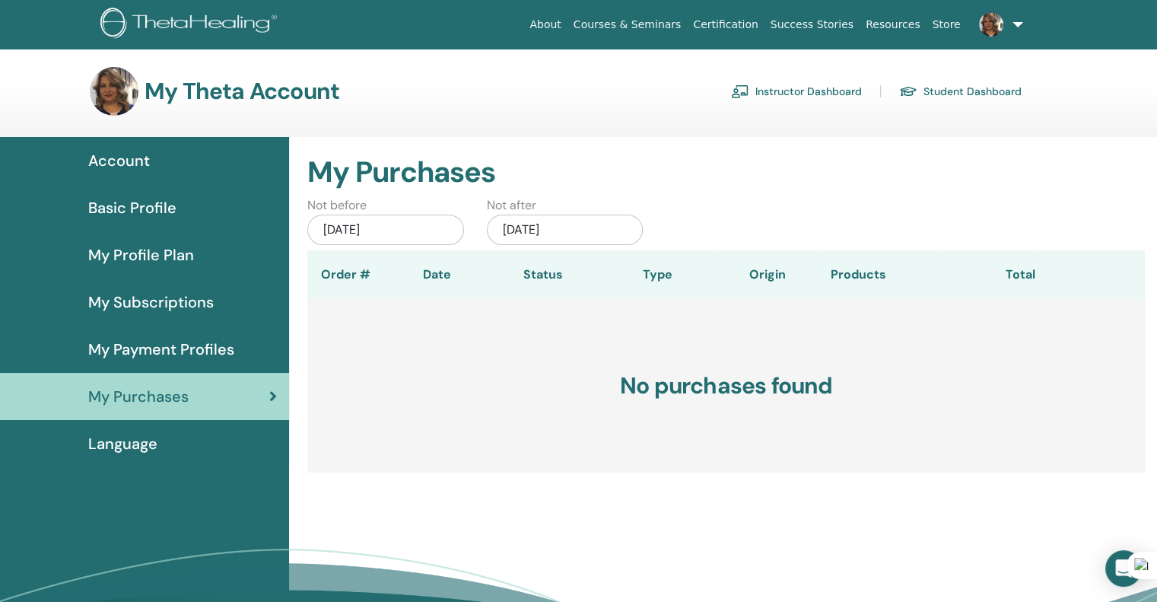
click at [123, 156] on span "Account" at bounding box center [119, 160] width 62 height 23
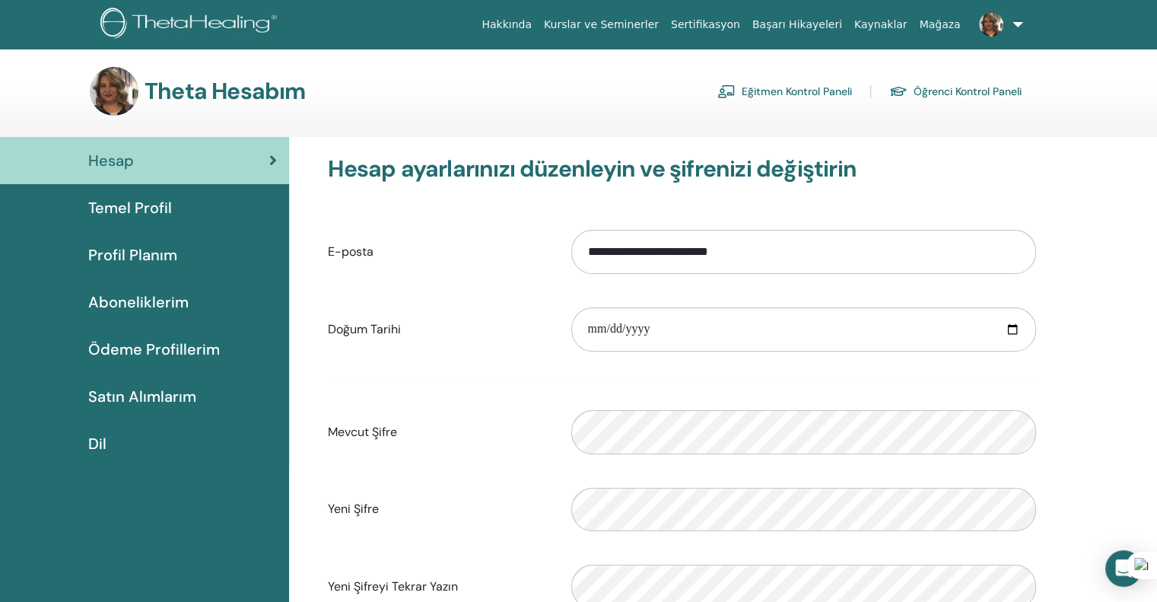
drag, startPoint x: 545, startPoint y: 76, endPoint x: 560, endPoint y: 76, distance: 15.2
click at [545, 76] on div "Theta Hesabım Eğitmen Kontrol Paneli Öğrenci Kontrol Paneli" at bounding box center [556, 91] width 932 height 49
click at [898, 21] on font "Kaynaklar" at bounding box center [880, 24] width 53 height 12
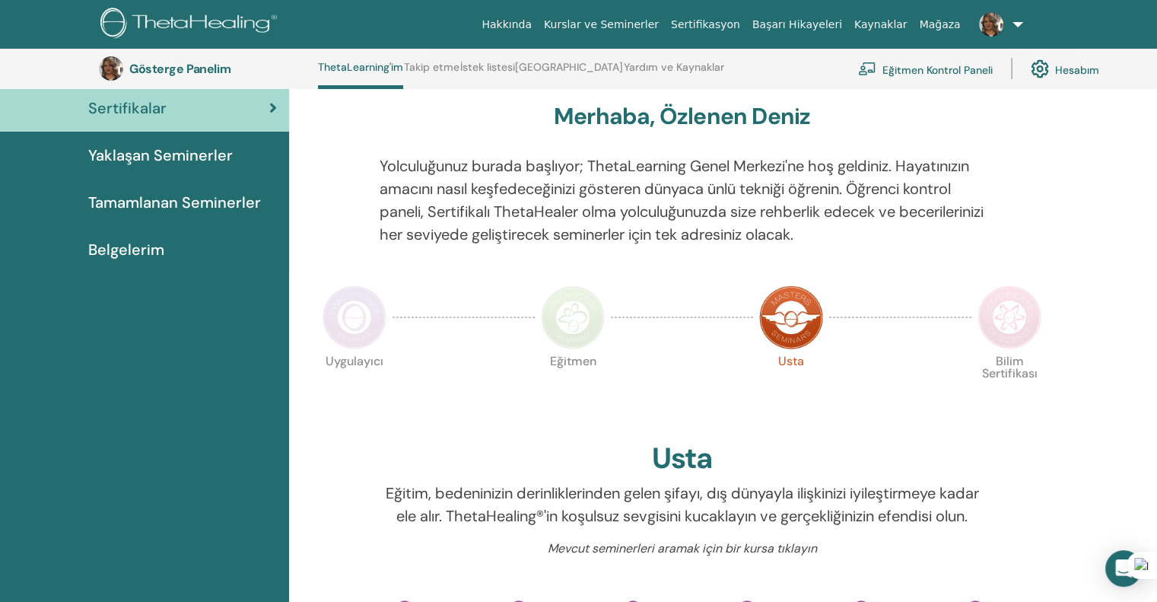
scroll to position [116, 0]
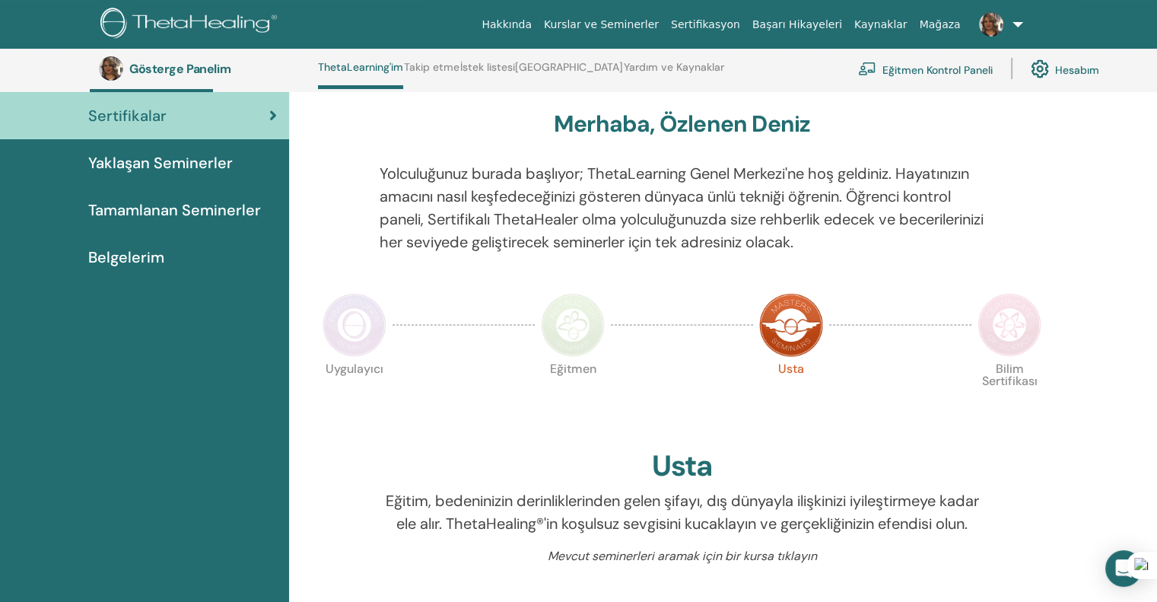
click at [576, 322] on img at bounding box center [573, 325] width 64 height 64
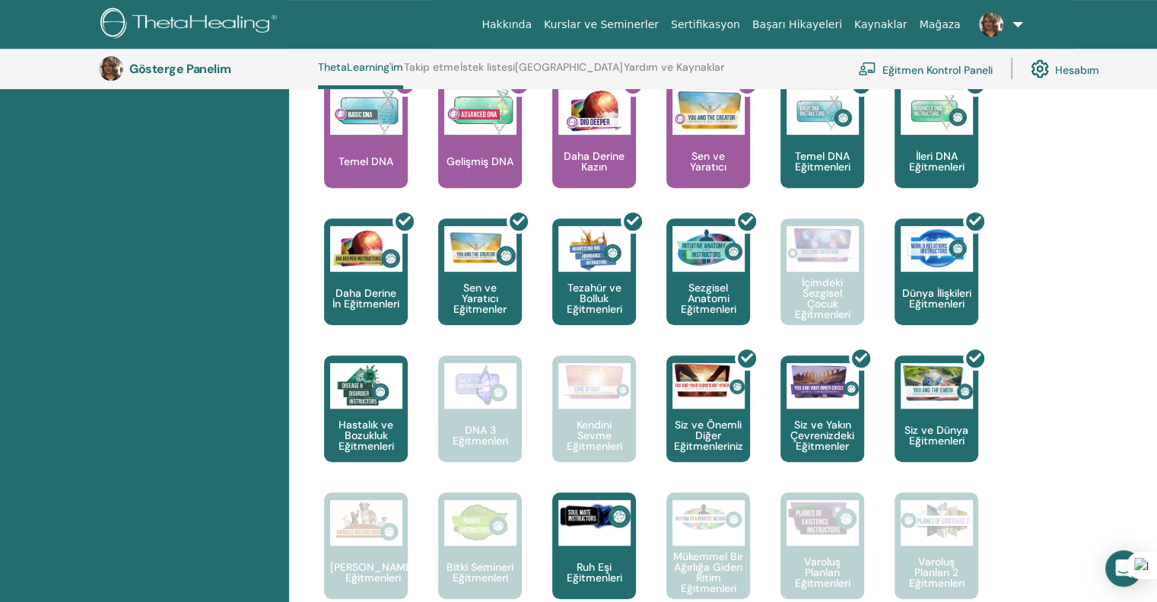
scroll to position [572, 0]
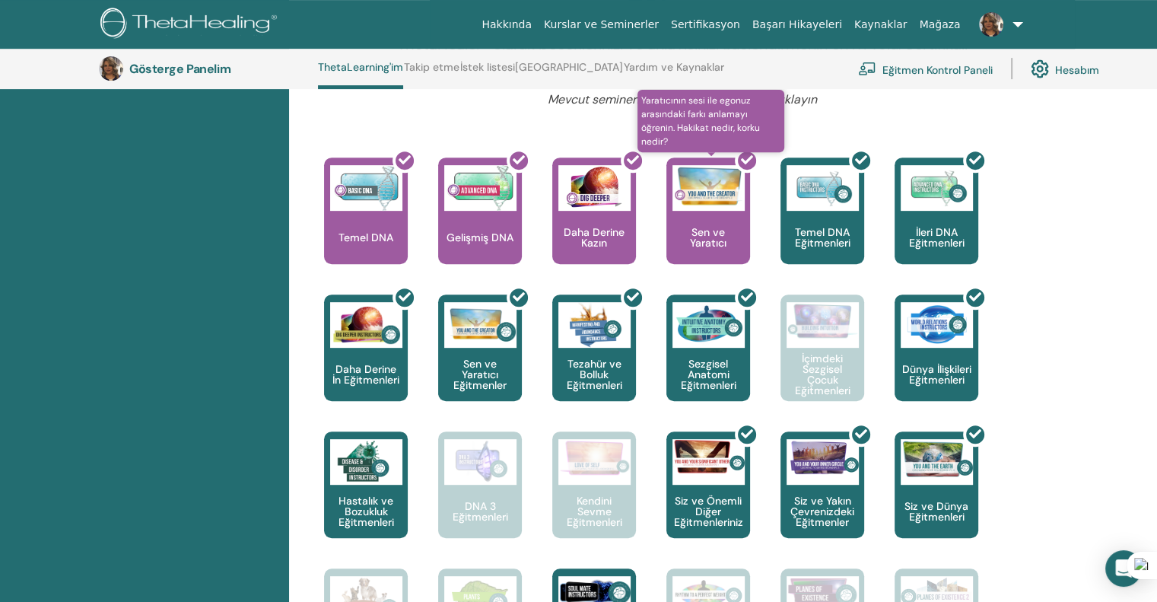
click at [712, 211] on div at bounding box center [718, 216] width 84 height 137
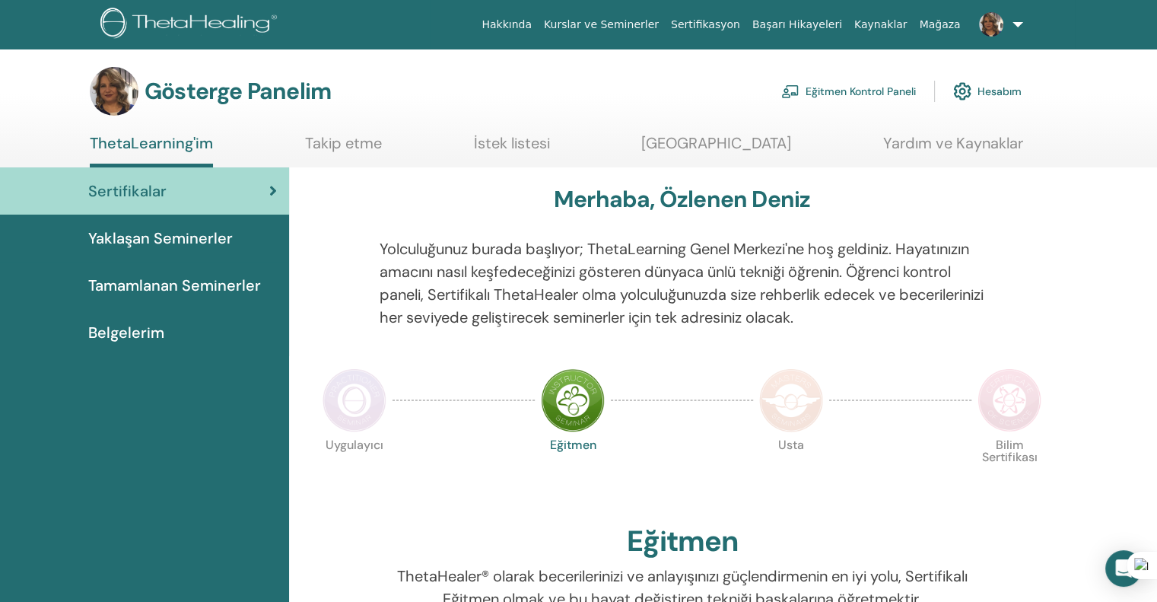
click at [182, 287] on font "Tamamlanan Seminerler" at bounding box center [174, 285] width 173 height 20
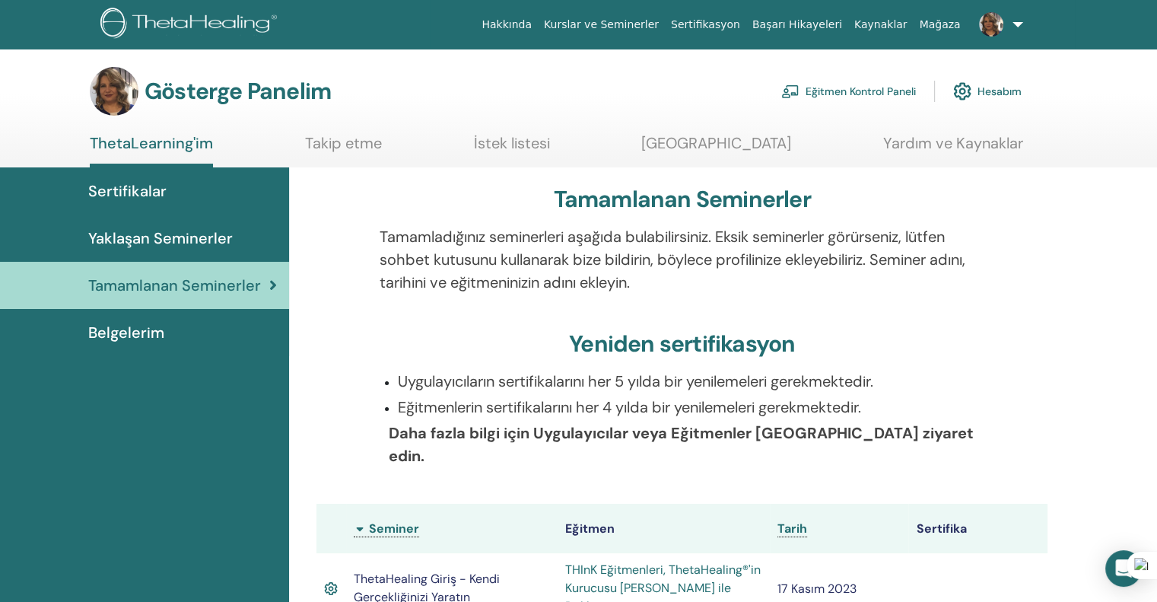
click at [174, 236] on font "Yaklaşan Seminerler" at bounding box center [160, 238] width 145 height 20
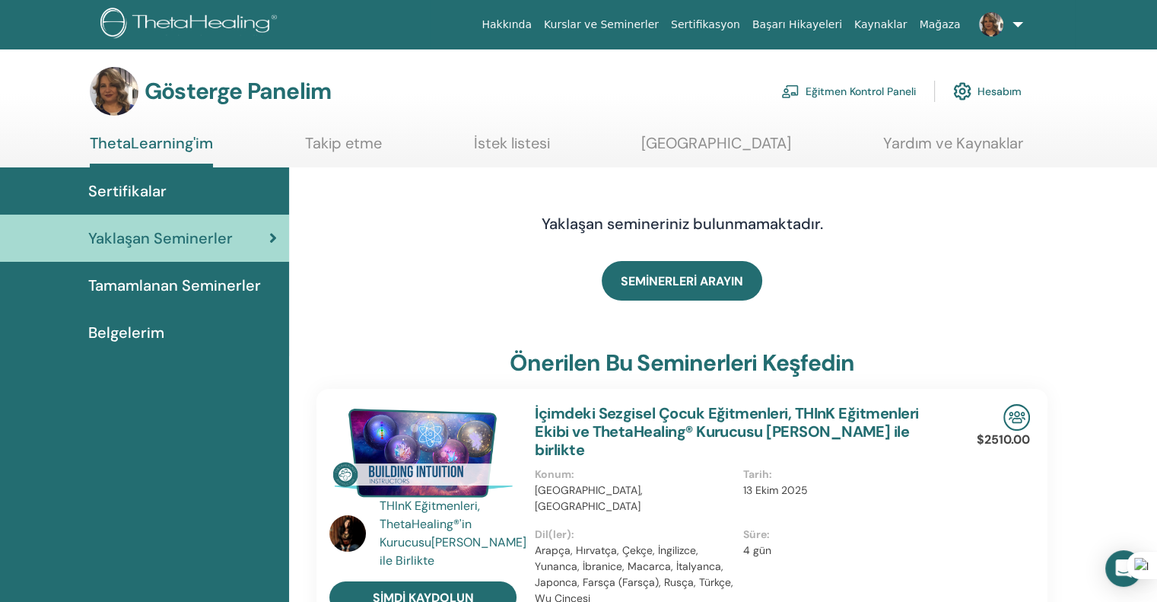
click at [332, 138] on font "Takip etme" at bounding box center [343, 143] width 77 height 20
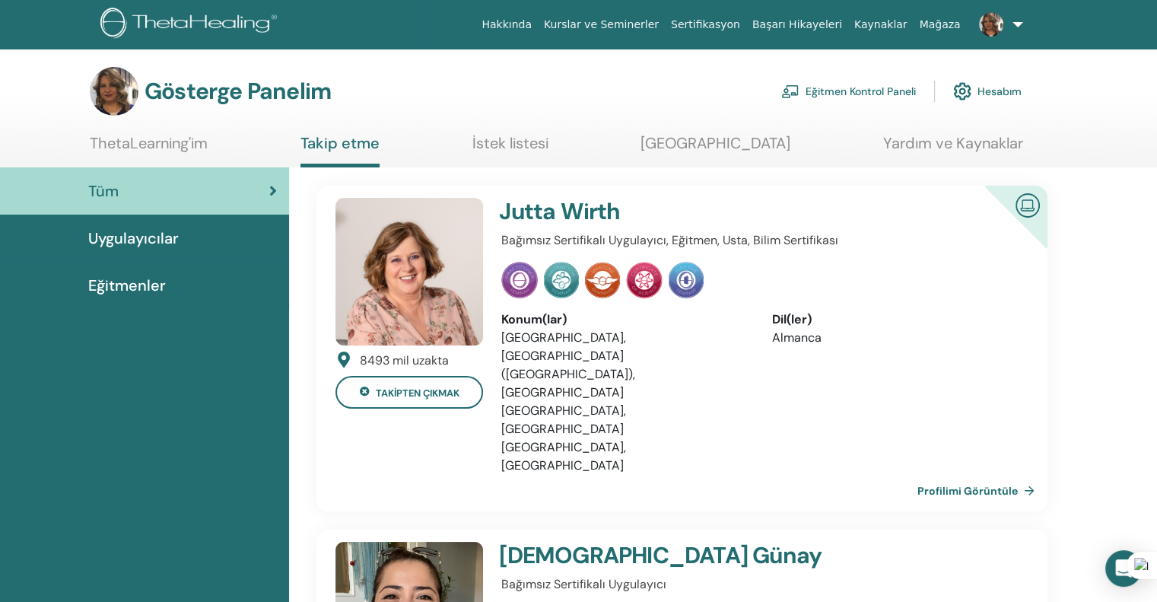
click at [547, 137] on font "İstek listesi" at bounding box center [510, 143] width 76 height 20
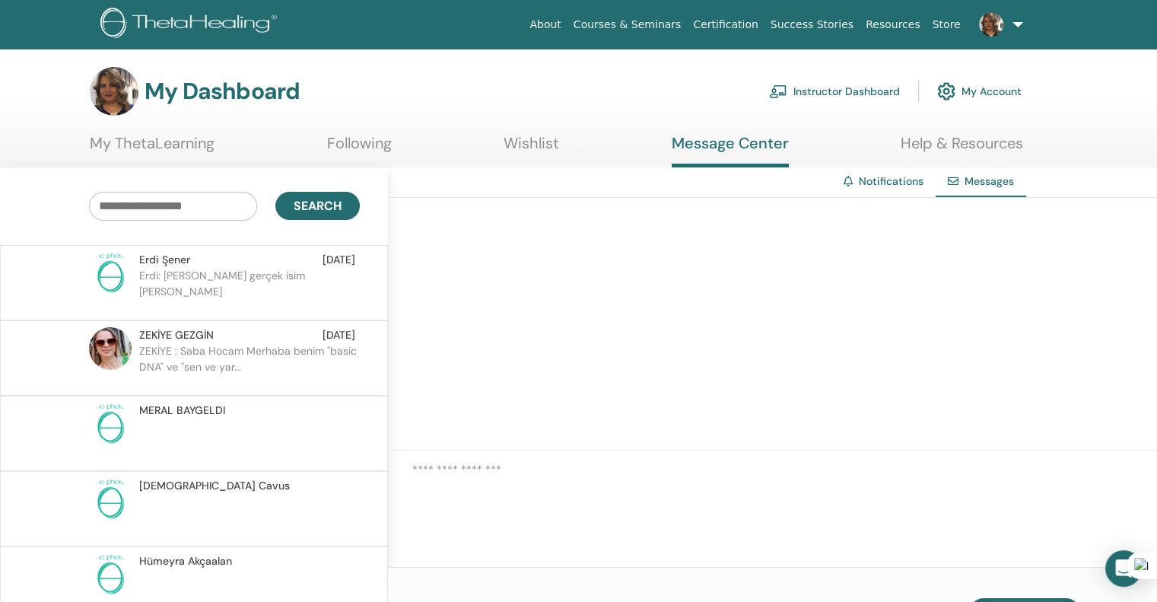
click at [987, 87] on link "My Account" at bounding box center [979, 91] width 84 height 33
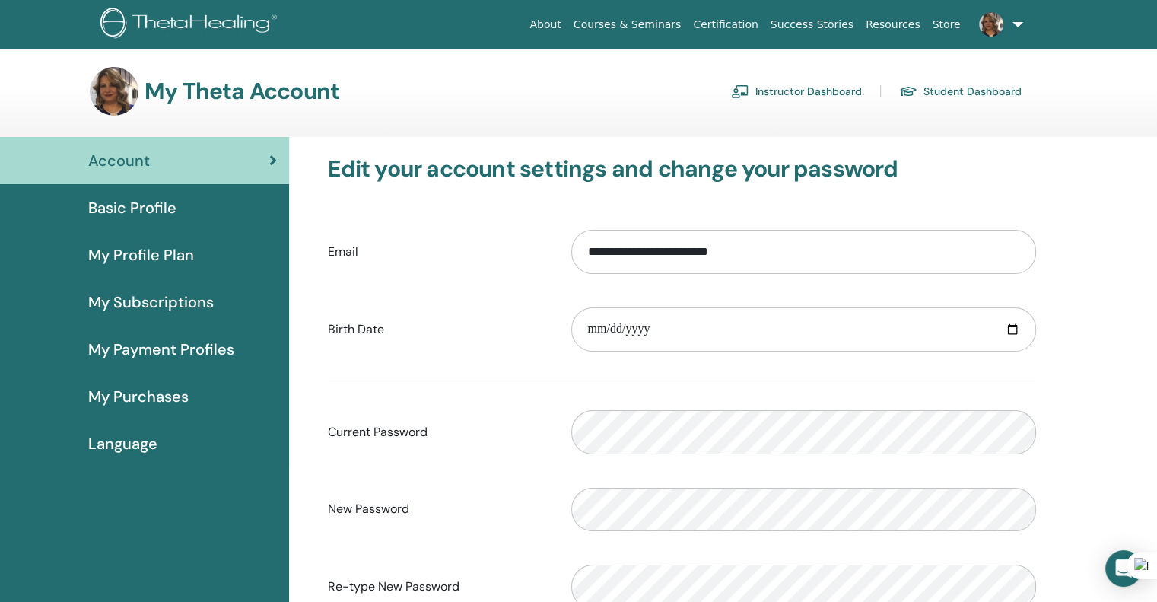
click at [165, 17] on img at bounding box center [191, 25] width 182 height 34
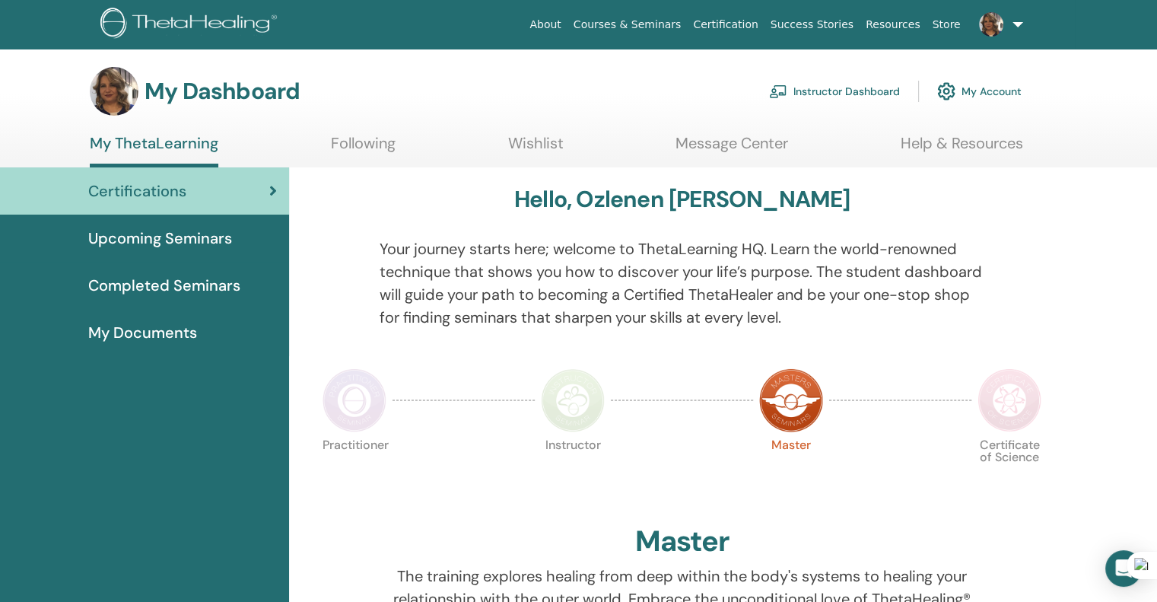
click at [176, 281] on span "Completed Seminars" at bounding box center [164, 285] width 152 height 23
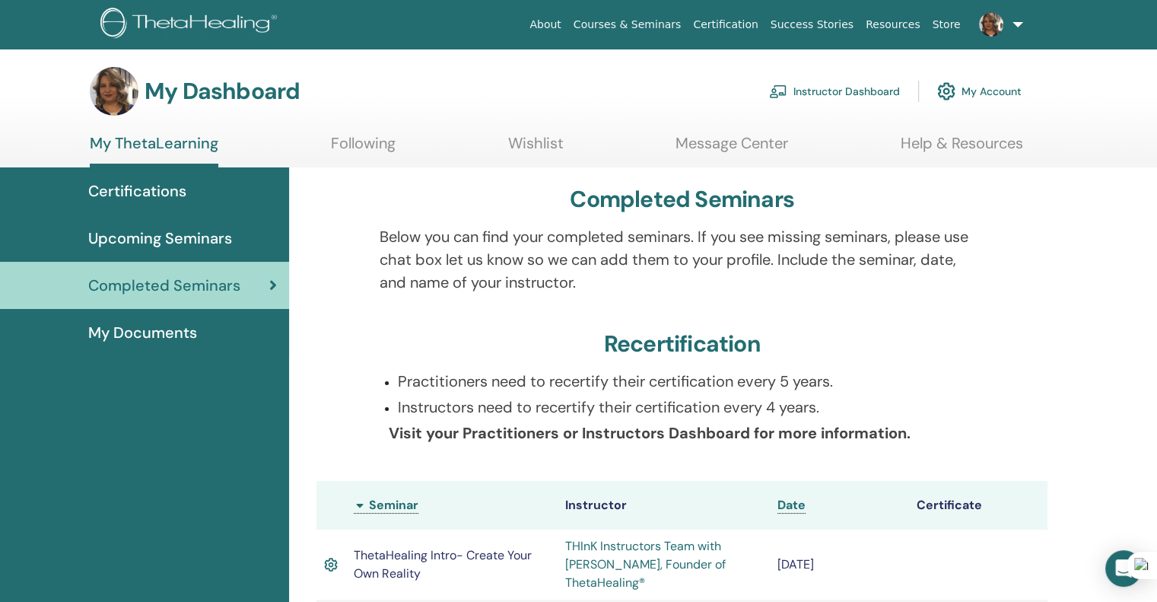
click at [178, 186] on span "Certifications" at bounding box center [137, 191] width 98 height 23
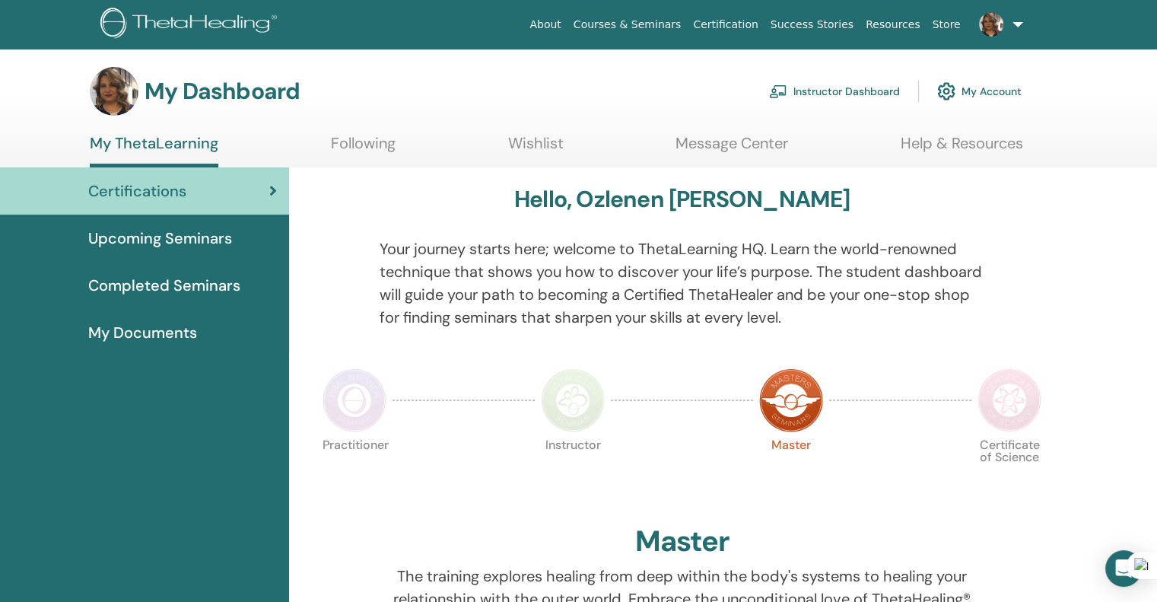
click at [208, 81] on h3 "My Dashboard" at bounding box center [222, 91] width 155 height 27
click at [192, 15] on img at bounding box center [191, 25] width 182 height 34
